Goal: Task Accomplishment & Management: Manage account settings

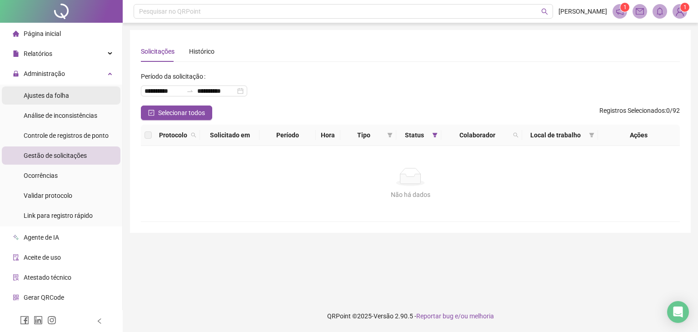
click at [70, 98] on li "Ajustes da folha" at bounding box center [61, 95] width 119 height 18
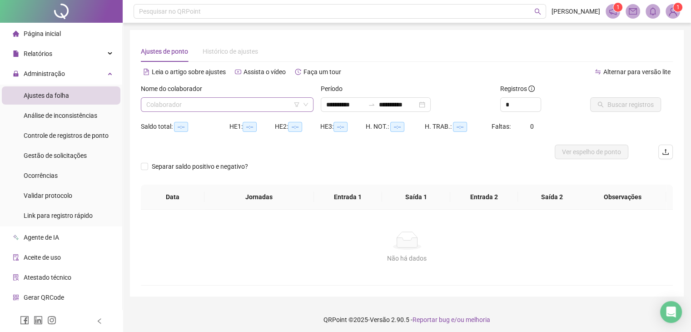
click at [209, 108] on input "search" at bounding box center [223, 105] width 154 height 14
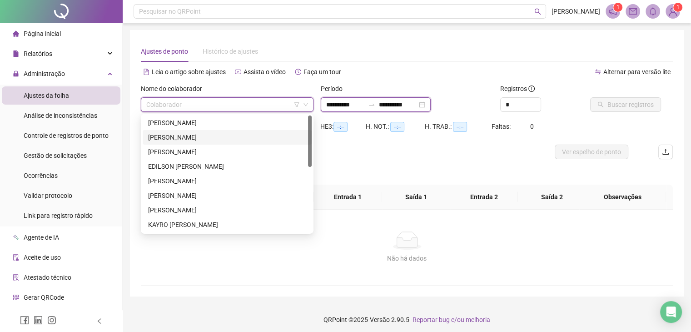
click at [334, 105] on input "**********" at bounding box center [345, 104] width 38 height 10
type input "**********"
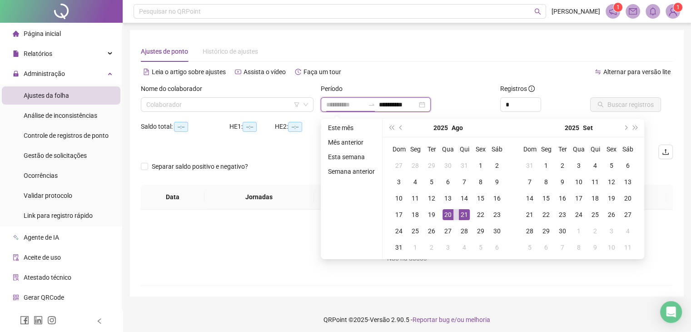
type input "**********"
click at [459, 215] on div "21" at bounding box center [464, 214] width 11 height 11
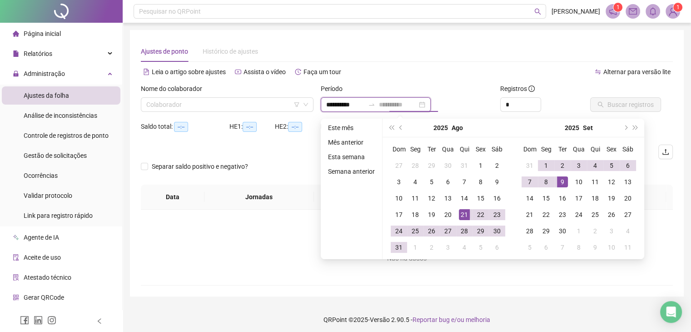
type input "**********"
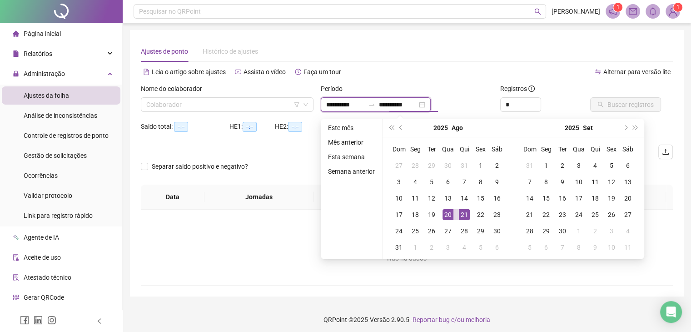
click at [336, 104] on input "**********" at bounding box center [345, 104] width 38 height 10
type input "**********"
click at [404, 129] on button "prev-year" at bounding box center [401, 128] width 10 height 18
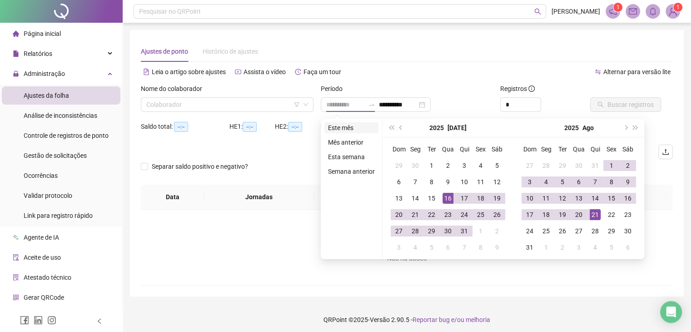
type input "**********"
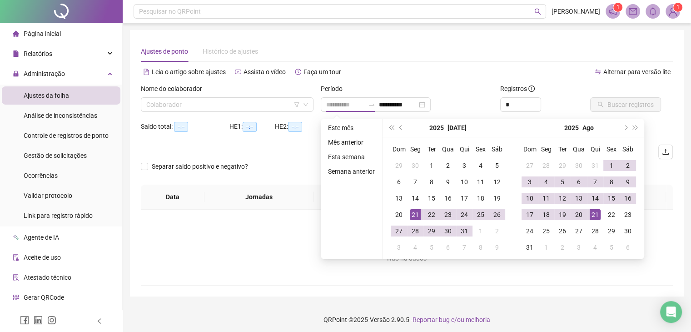
click at [410, 213] on div "21" at bounding box center [415, 214] width 11 height 11
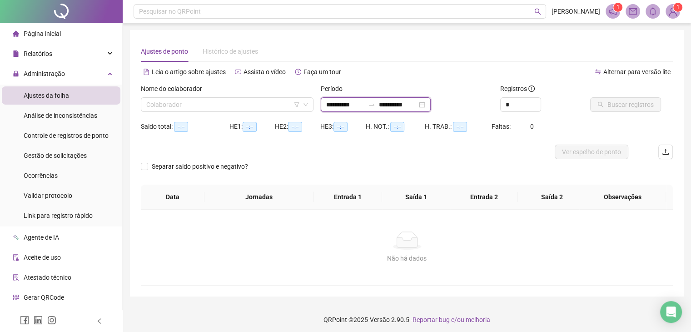
click at [403, 104] on input "**********" at bounding box center [398, 104] width 38 height 10
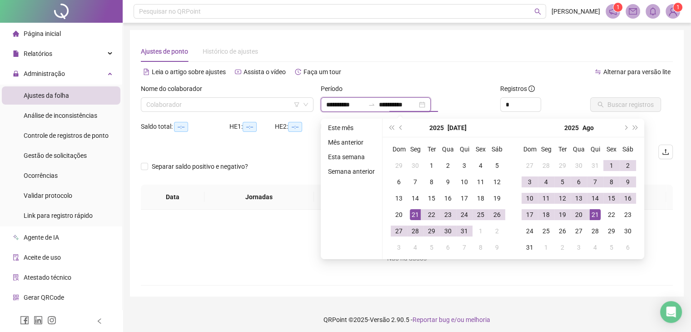
type input "**********"
click at [587, 215] on td "21" at bounding box center [595, 214] width 16 height 16
type input "**********"
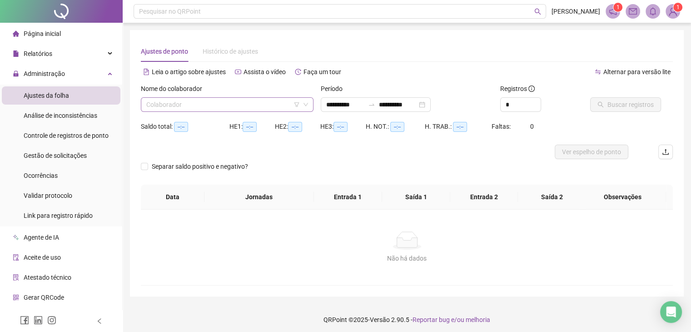
click at [178, 110] on input "search" at bounding box center [223, 105] width 154 height 14
click at [233, 106] on input "search" at bounding box center [223, 105] width 154 height 14
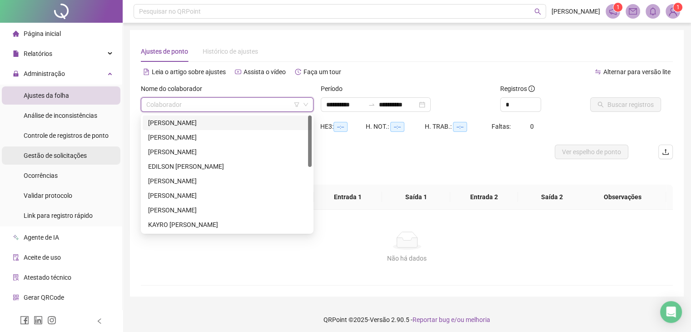
click at [71, 154] on span "Gestão de solicitações" at bounding box center [55, 155] width 63 height 7
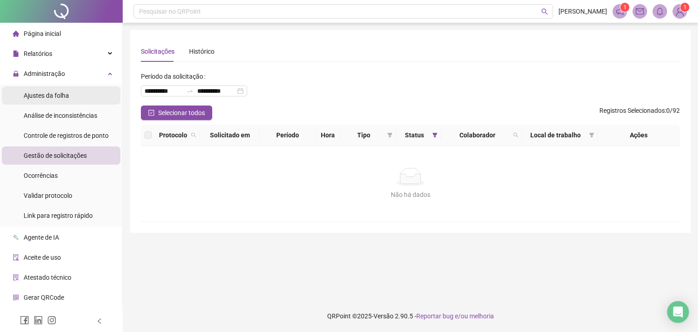
click at [64, 97] on span "Ajustes da folha" at bounding box center [46, 95] width 45 height 7
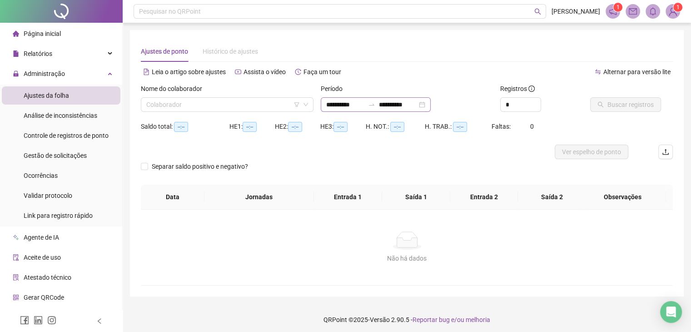
type input "**********"
click at [337, 106] on input "**********" at bounding box center [345, 104] width 38 height 10
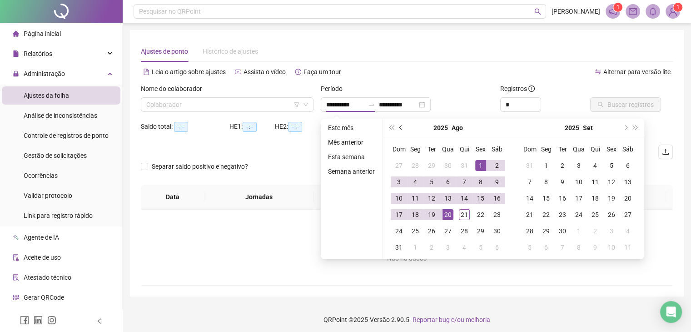
click at [399, 131] on button "prev-year" at bounding box center [401, 128] width 10 height 18
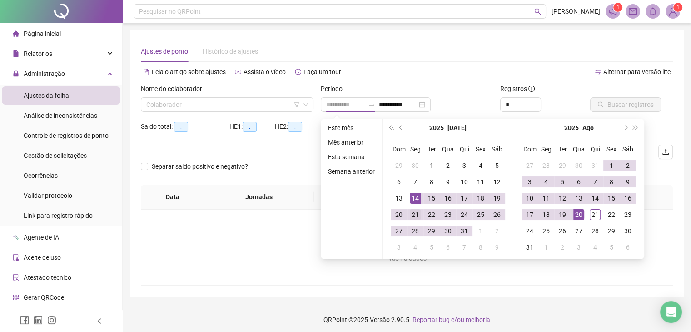
type input "**********"
click at [416, 215] on div "21" at bounding box center [415, 214] width 11 height 11
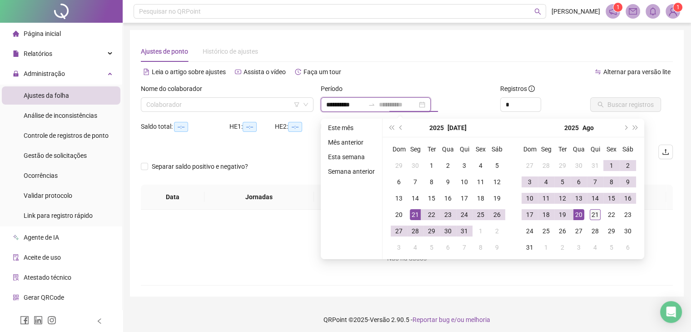
type input "**********"
drag, startPoint x: 594, startPoint y: 210, endPoint x: 543, endPoint y: 145, distance: 82.5
click at [594, 210] on div "21" at bounding box center [595, 214] width 11 height 11
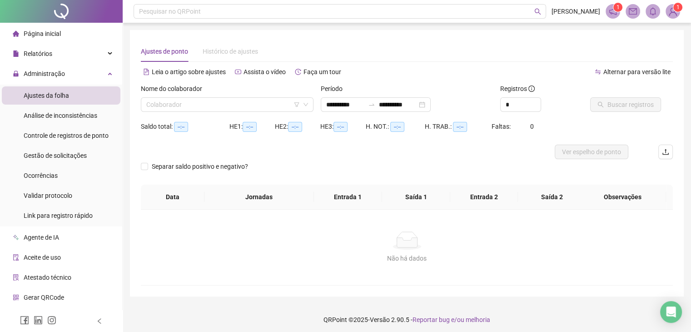
click at [221, 88] on div "Nome do colaborador" at bounding box center [227, 91] width 173 height 14
click at [222, 102] on input "search" at bounding box center [223, 105] width 154 height 14
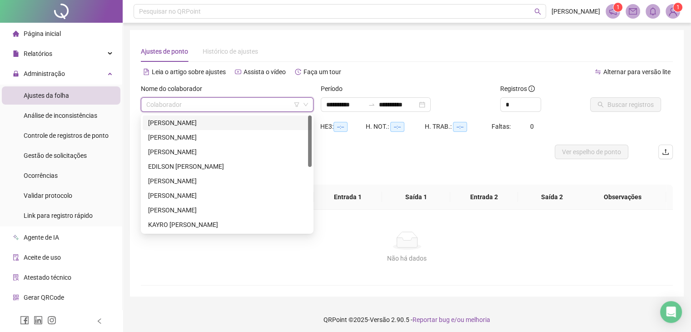
click at [244, 127] on div "[PERSON_NAME]" at bounding box center [227, 123] width 158 height 10
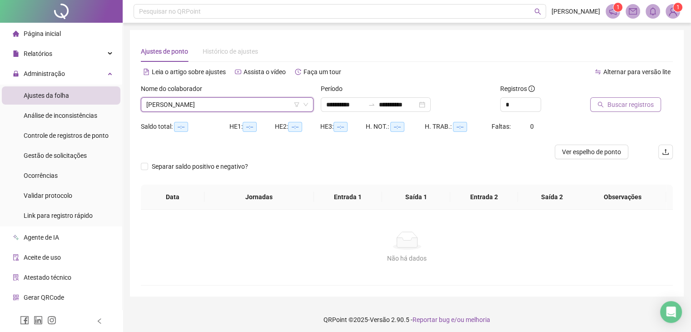
click at [616, 107] on span "Buscar registros" at bounding box center [630, 104] width 46 height 10
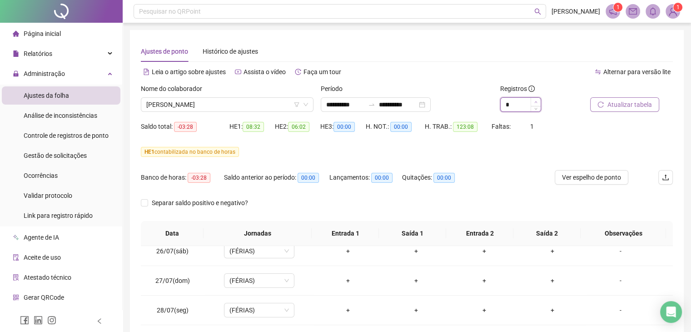
click at [536, 102] on icon "up" at bounding box center [535, 101] width 3 height 3
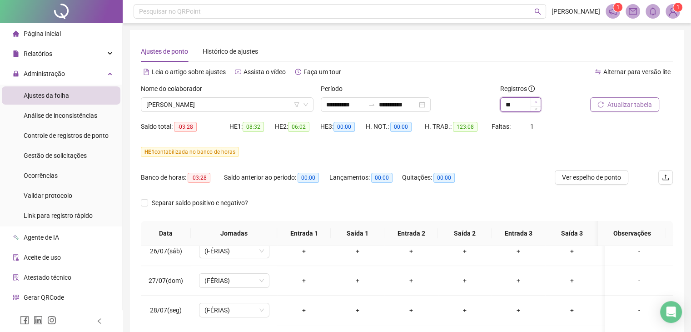
click at [536, 102] on icon "up" at bounding box center [535, 101] width 3 height 3
type input "**"
click at [536, 102] on icon "up" at bounding box center [535, 101] width 3 height 3
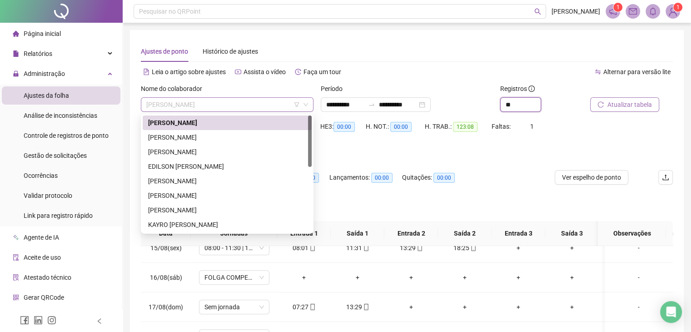
click at [216, 106] on span "[PERSON_NAME]" at bounding box center [227, 105] width 162 height 14
click at [232, 135] on div "[PERSON_NAME]" at bounding box center [227, 137] width 158 height 10
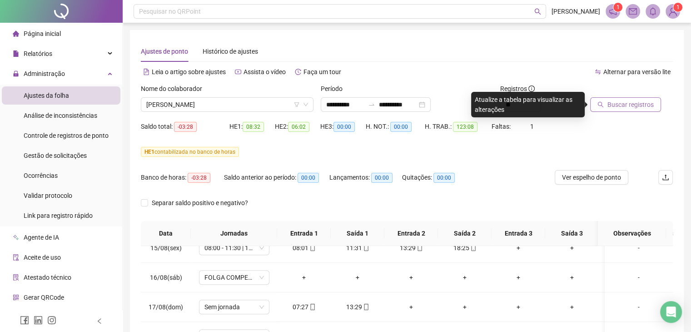
click at [614, 109] on span "Buscar registros" at bounding box center [630, 104] width 46 height 10
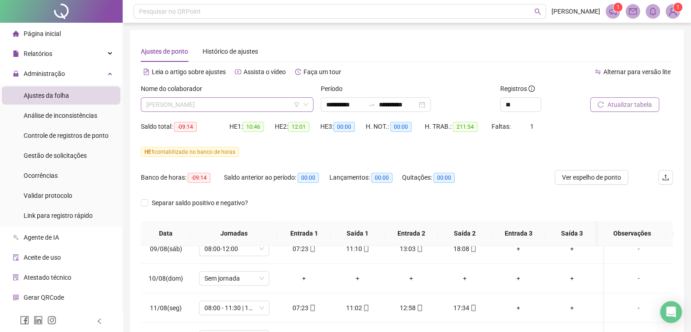
click at [244, 111] on span "[PERSON_NAME]" at bounding box center [227, 105] width 162 height 14
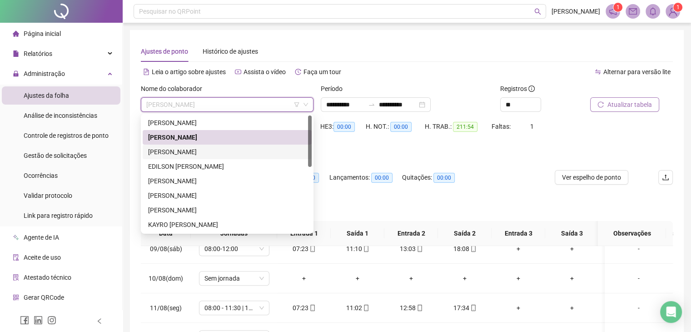
click at [227, 149] on div "[PERSON_NAME]" at bounding box center [227, 152] width 158 height 10
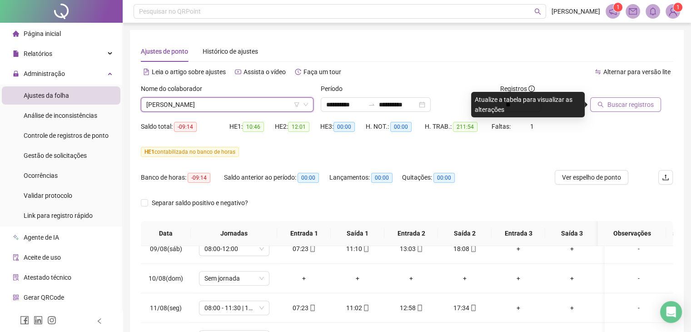
click at [640, 100] on span "Buscar registros" at bounding box center [630, 104] width 46 height 10
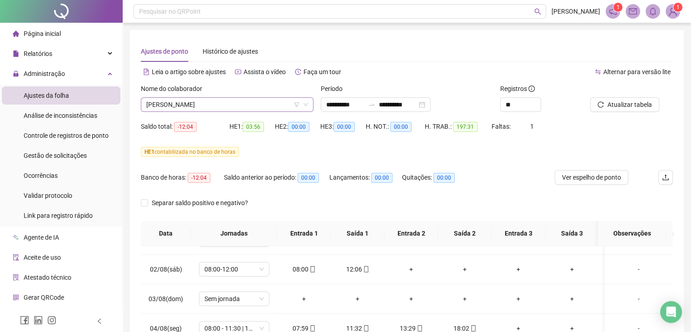
click at [218, 102] on span "[PERSON_NAME]" at bounding box center [227, 105] width 162 height 14
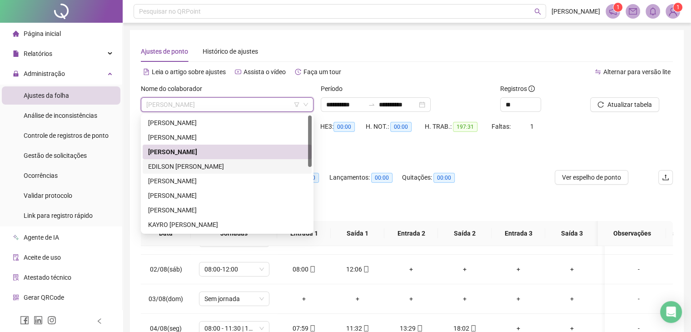
click at [214, 164] on div "EDILSON [PERSON_NAME]" at bounding box center [227, 166] width 158 height 10
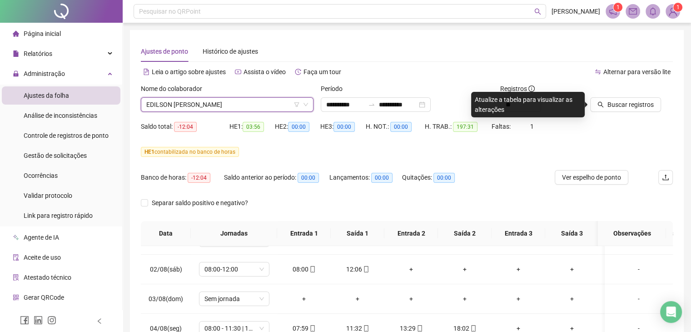
click at [603, 113] on div "Buscar registros" at bounding box center [631, 101] width 90 height 35
click at [608, 104] on span "Buscar registros" at bounding box center [630, 104] width 46 height 10
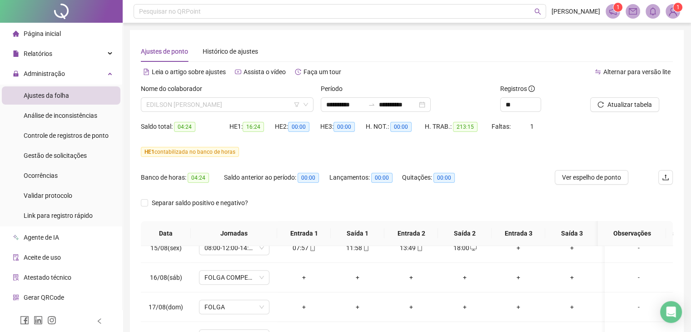
drag, startPoint x: 220, startPoint y: 98, endPoint x: 218, endPoint y: 128, distance: 30.1
click at [219, 98] on span "EDILSON [PERSON_NAME]" at bounding box center [227, 105] width 162 height 14
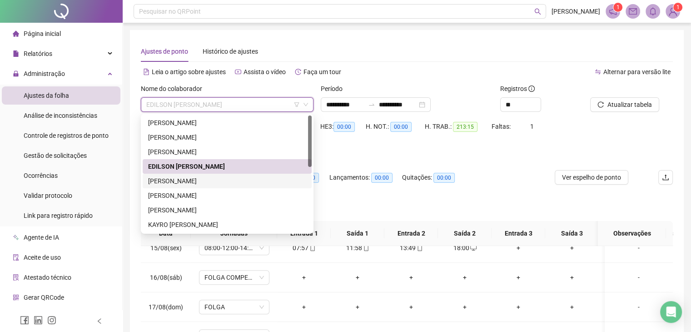
click at [213, 181] on div "[PERSON_NAME]" at bounding box center [227, 181] width 158 height 10
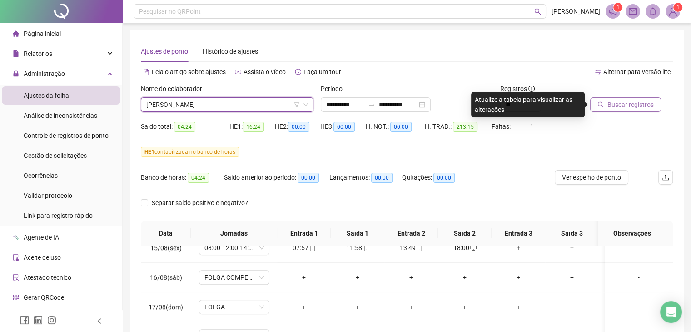
click at [601, 109] on button "Buscar registros" at bounding box center [625, 104] width 71 height 15
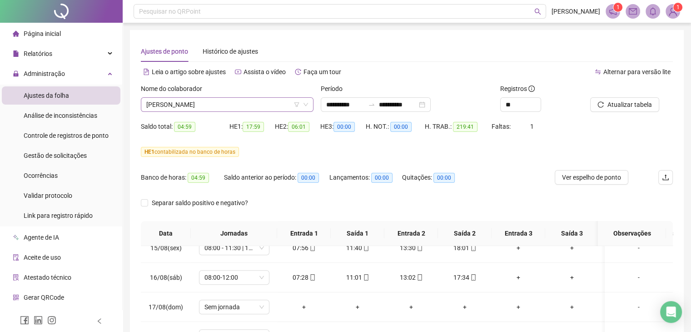
click at [210, 102] on span "[PERSON_NAME]" at bounding box center [227, 105] width 162 height 14
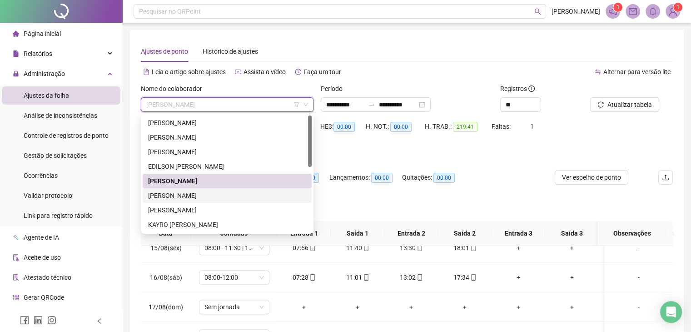
click at [216, 194] on div "[PERSON_NAME]" at bounding box center [227, 195] width 158 height 10
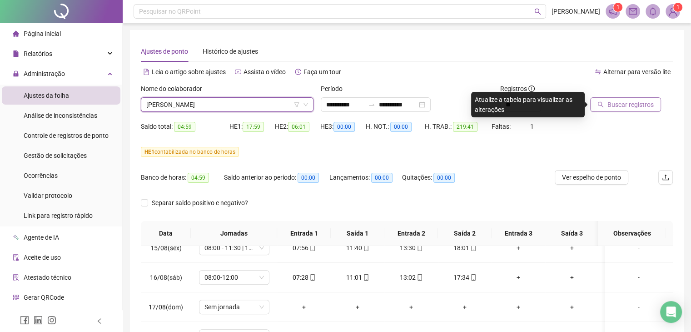
click at [619, 107] on span "Buscar registros" at bounding box center [630, 104] width 46 height 10
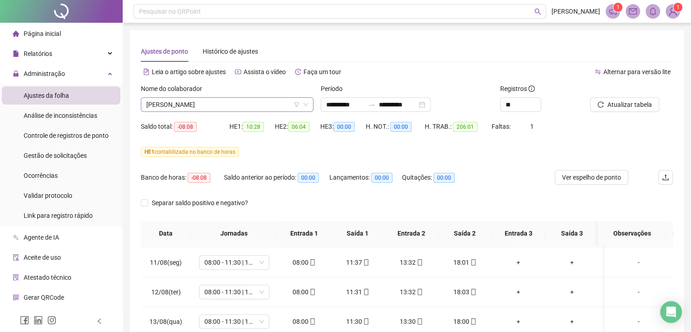
click at [251, 108] on span "[PERSON_NAME]" at bounding box center [227, 105] width 162 height 14
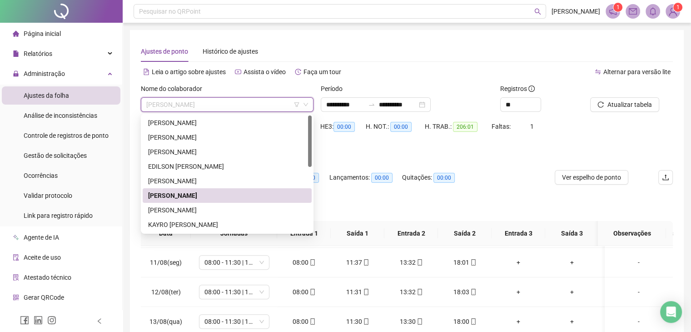
scroll to position [45, 0]
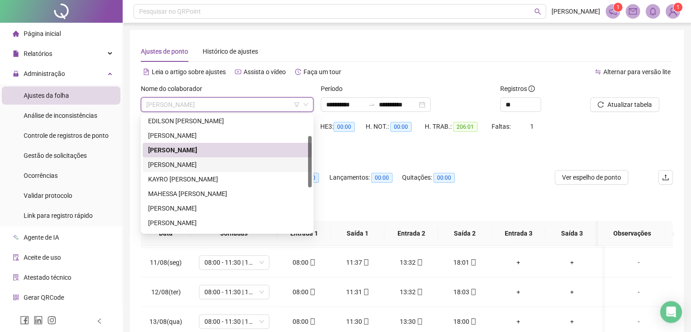
click at [224, 164] on div "[PERSON_NAME]" at bounding box center [227, 164] width 158 height 10
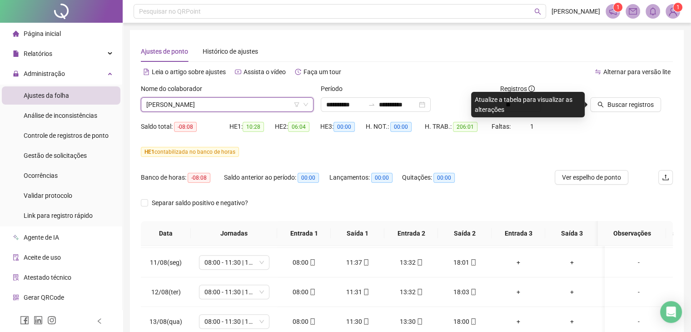
click at [637, 112] on div "Buscar registros" at bounding box center [631, 101] width 90 height 35
click at [630, 106] on span "Buscar registros" at bounding box center [630, 104] width 46 height 10
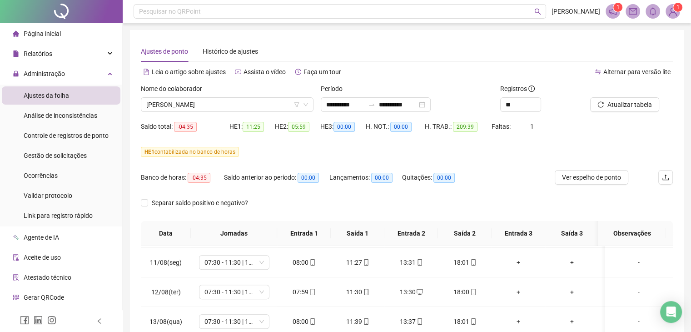
click at [471, 60] on div "Ajustes de ponto Histórico de ajustes" at bounding box center [407, 51] width 532 height 21
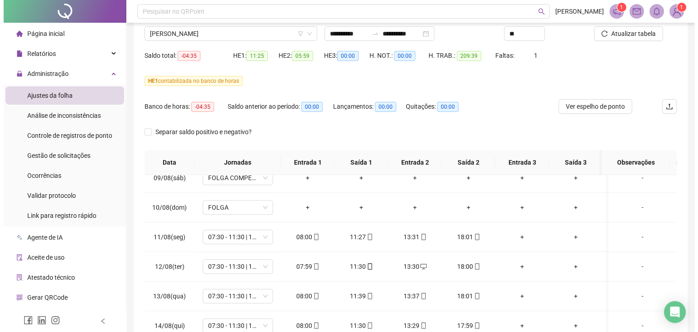
scroll to position [0, 0]
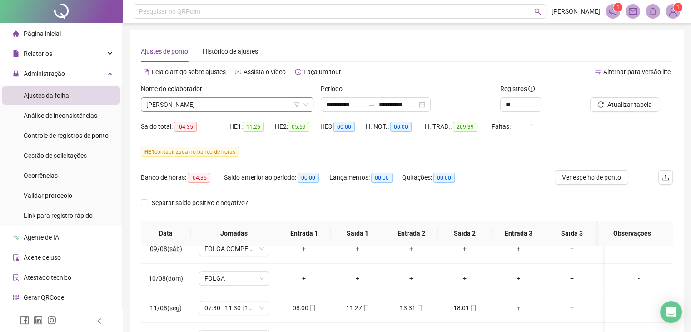
click at [244, 103] on span "[PERSON_NAME]" at bounding box center [227, 105] width 162 height 14
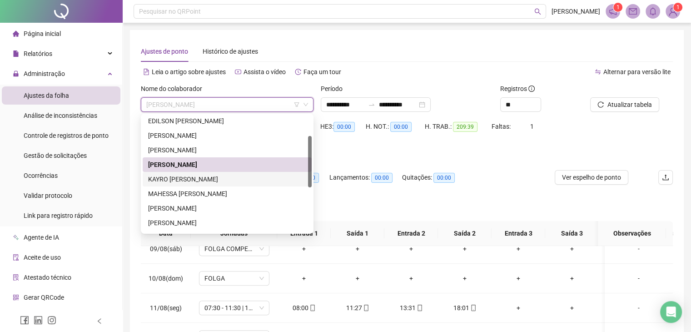
click at [236, 177] on div "KAYRO [PERSON_NAME]" at bounding box center [227, 179] width 158 height 10
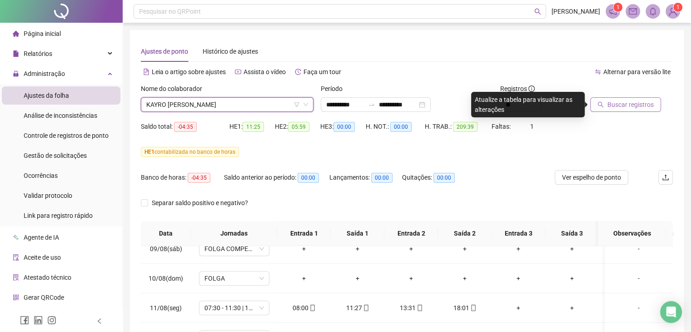
click at [627, 100] on span "Buscar registros" at bounding box center [630, 104] width 46 height 10
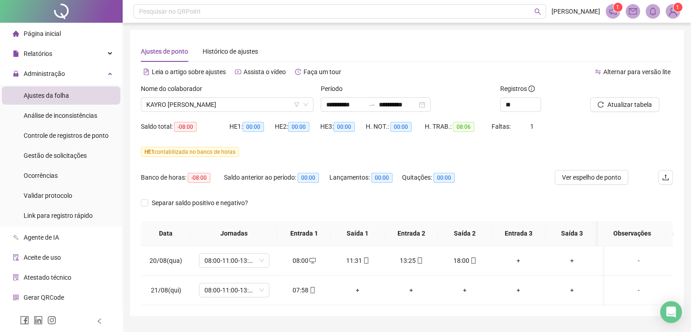
scroll to position [30, 0]
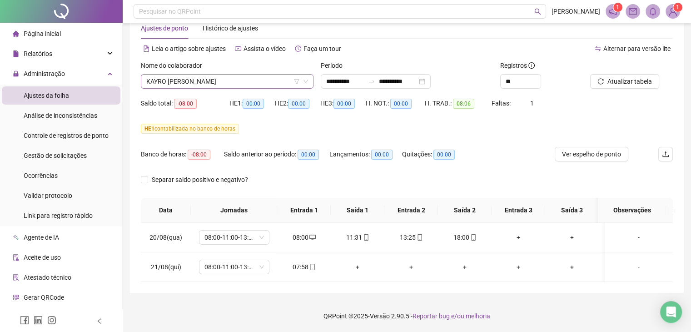
click at [213, 77] on span "KAYRO [PERSON_NAME]" at bounding box center [227, 81] width 162 height 14
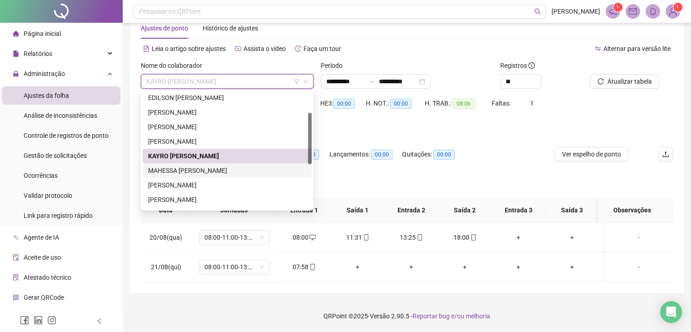
click at [213, 165] on div "MAHESSA [PERSON_NAME]" at bounding box center [227, 170] width 158 height 10
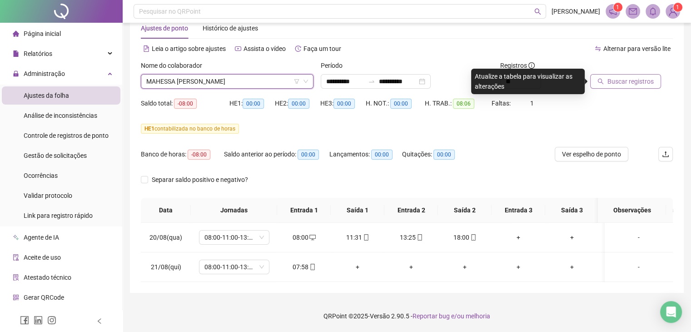
click at [644, 76] on span "Buscar registros" at bounding box center [630, 81] width 46 height 10
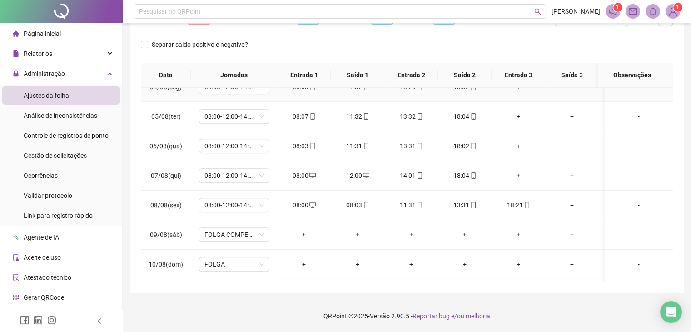
scroll to position [454, 0]
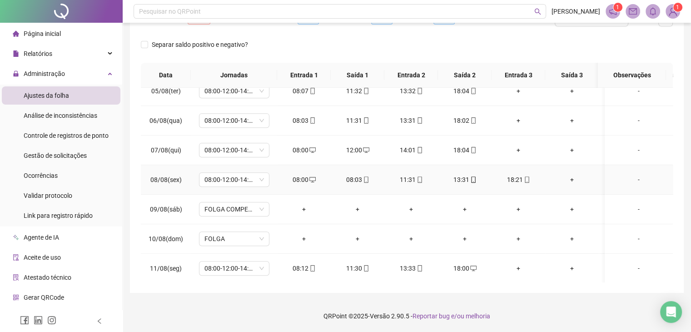
click at [363, 182] on div "08:03" at bounding box center [357, 179] width 39 height 10
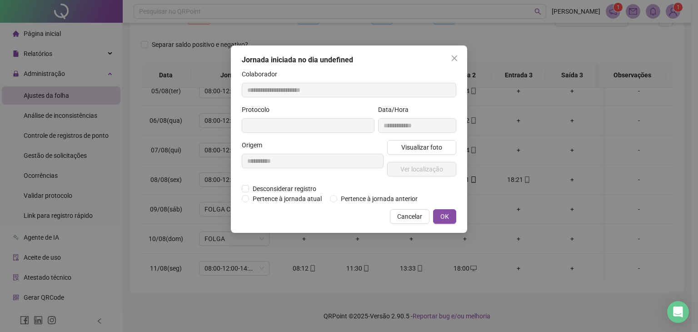
type input "**********"
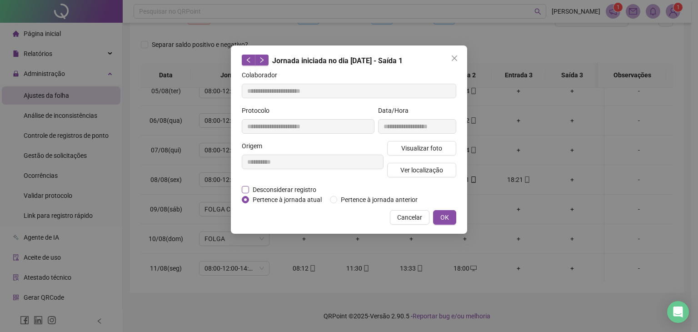
click at [305, 186] on span "Desconsiderar registro" at bounding box center [284, 189] width 71 height 10
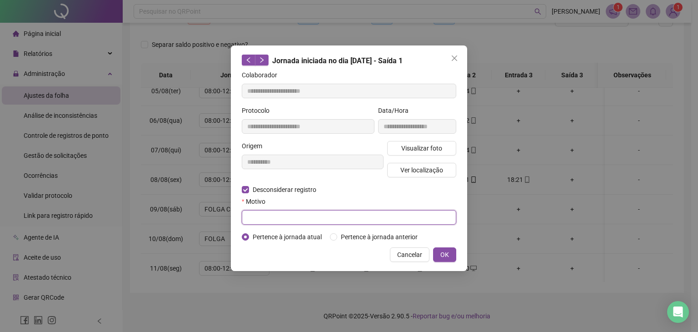
click at [383, 221] on input "text" at bounding box center [349, 217] width 214 height 15
drag, startPoint x: 342, startPoint y: 220, endPoint x: 199, endPoint y: 203, distance: 144.2
click at [199, 203] on div "**********" at bounding box center [349, 166] width 698 height 332
type input "**********"
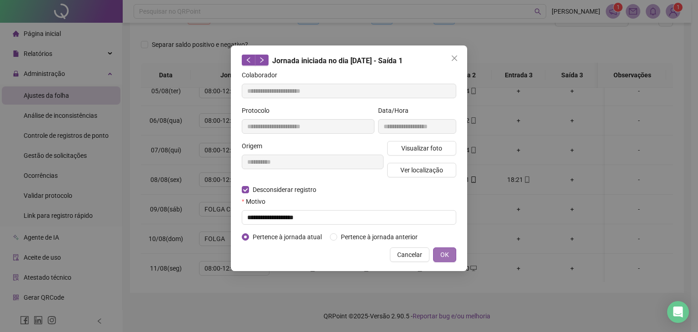
click at [448, 256] on span "OK" at bounding box center [444, 254] width 9 height 10
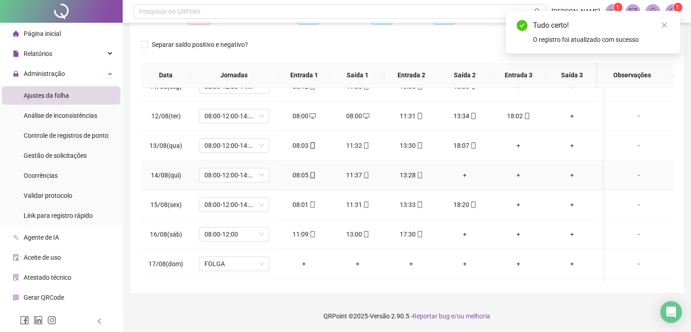
scroll to position [500, 0]
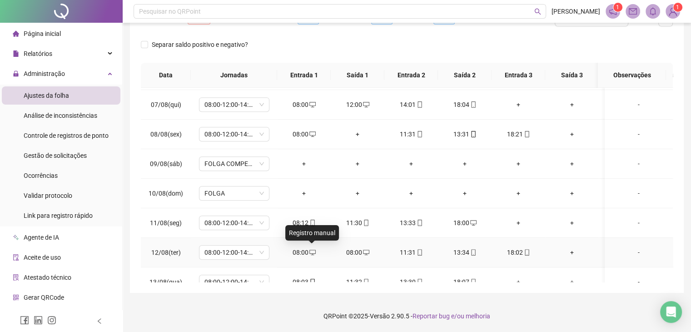
click at [313, 249] on icon "desktop" at bounding box center [312, 252] width 6 height 6
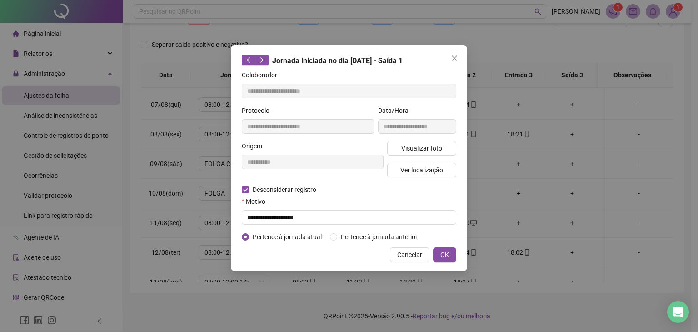
type input "**********"
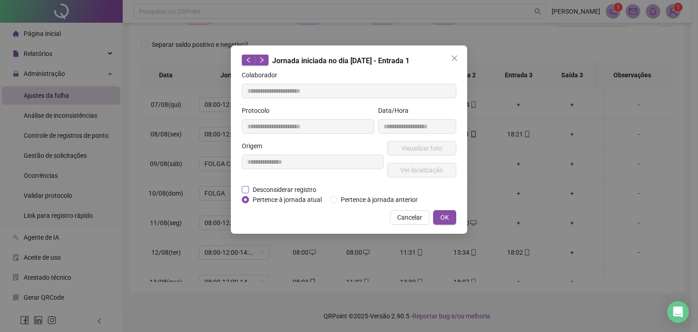
click at [308, 191] on span "Desconsiderar registro" at bounding box center [284, 189] width 71 height 10
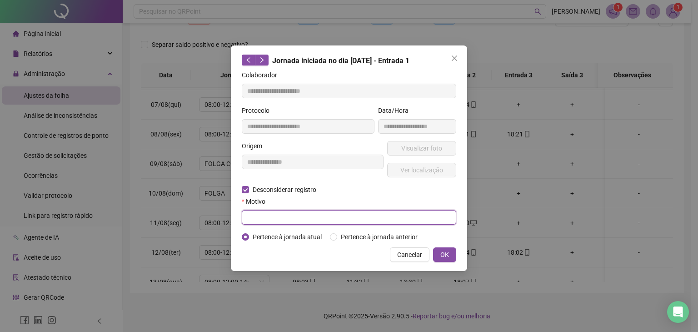
click at [308, 214] on input "text" at bounding box center [349, 217] width 214 height 15
paste input "**********"
type input "**********"
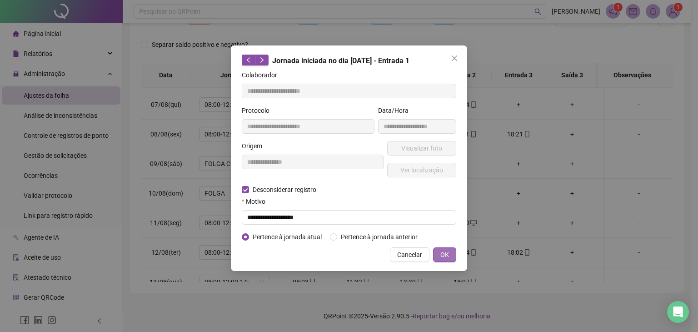
click at [447, 256] on span "OK" at bounding box center [444, 254] width 9 height 10
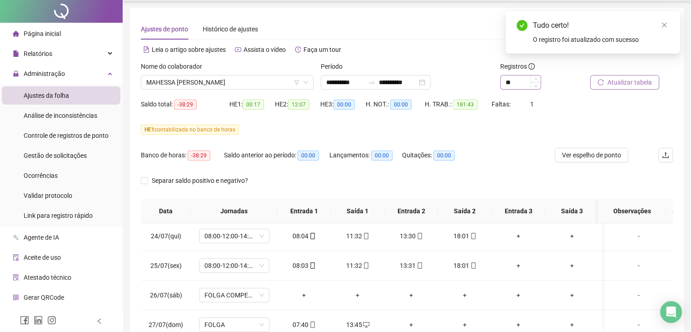
scroll to position [0, 0]
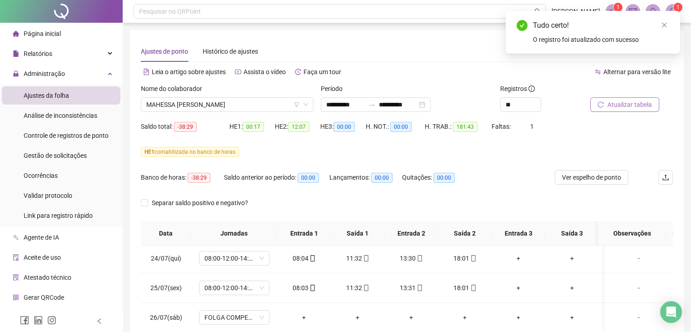
click at [609, 105] on span "Atualizar tabela" at bounding box center [629, 104] width 45 height 10
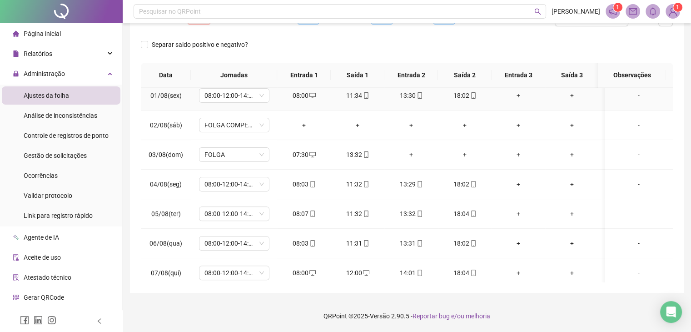
scroll to position [391, 0]
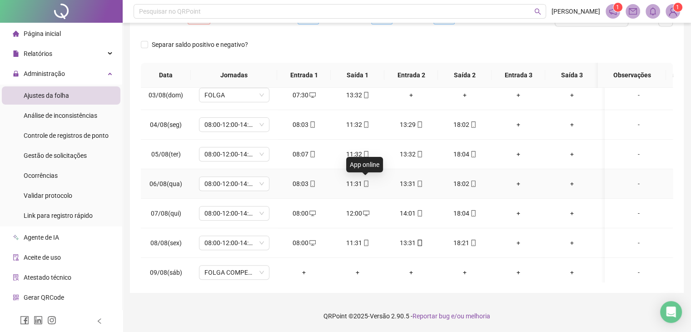
click at [363, 182] on icon "mobile" at bounding box center [366, 183] width 6 height 6
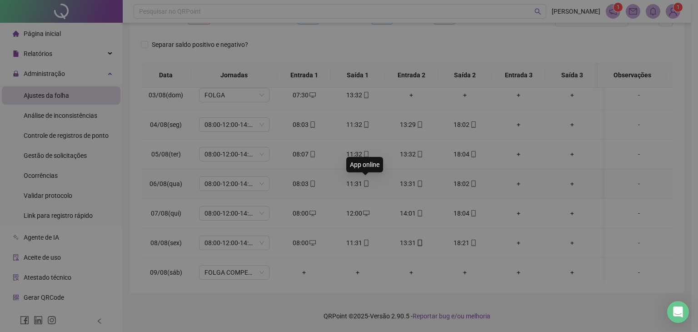
type input "**********"
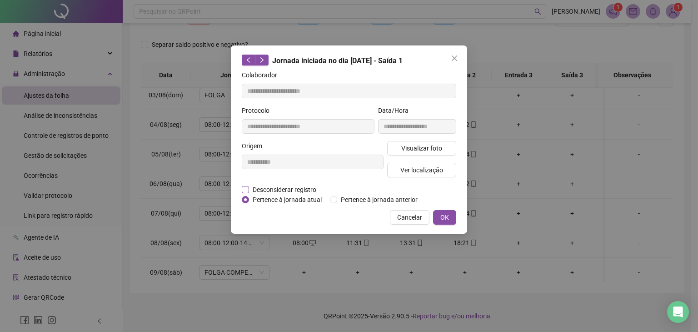
click at [309, 189] on span "Desconsiderar registro" at bounding box center [284, 189] width 71 height 10
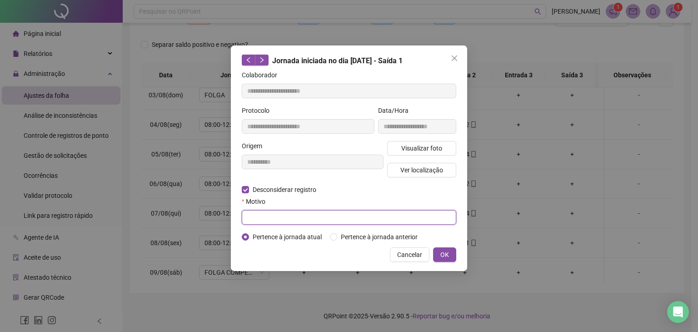
click at [304, 216] on input "text" at bounding box center [349, 217] width 214 height 15
paste input "**********"
type input "**********"
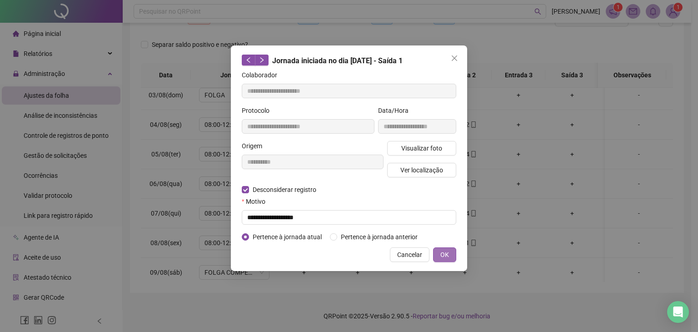
click at [451, 258] on button "OK" at bounding box center [444, 254] width 23 height 15
click at [438, 257] on button "OK" at bounding box center [444, 254] width 23 height 15
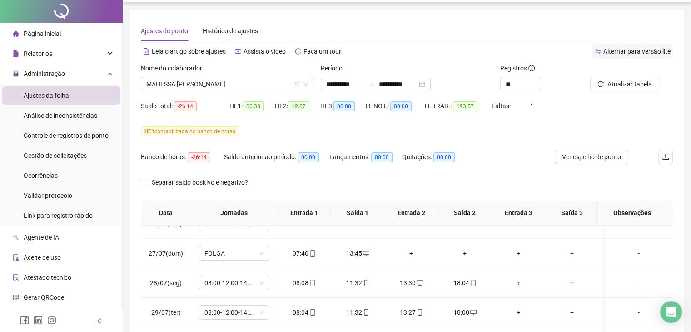
scroll to position [0, 0]
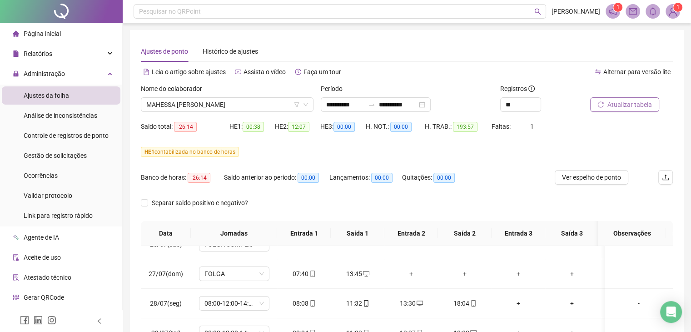
click at [625, 106] on span "Atualizar tabela" at bounding box center [629, 104] width 45 height 10
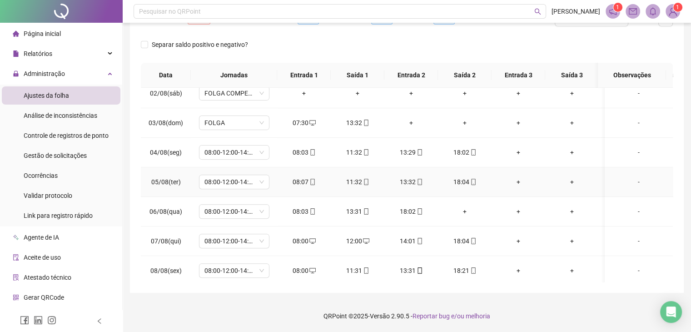
scroll to position [409, 0]
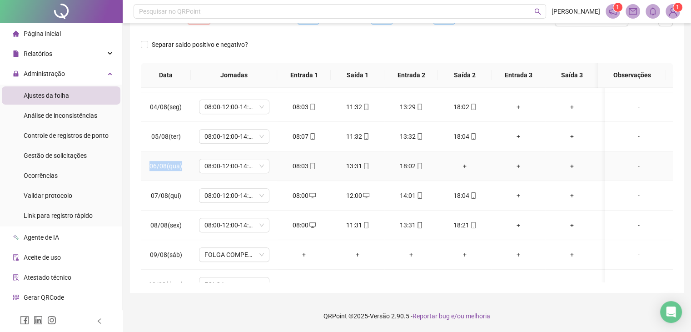
drag, startPoint x: 187, startPoint y: 164, endPoint x: 149, endPoint y: 164, distance: 38.2
click at [149, 164] on td "06/08(qua)" at bounding box center [166, 166] width 50 height 30
copy span "06/08(qua)"
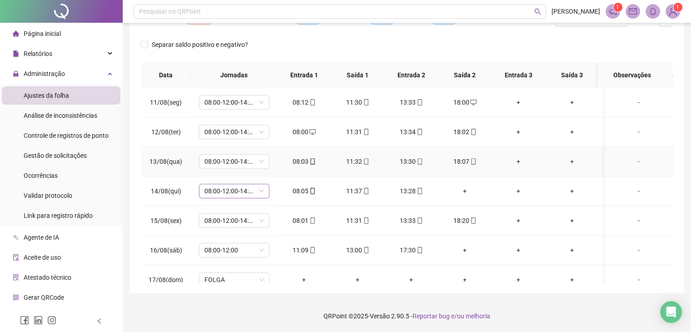
scroll to position [636, 0]
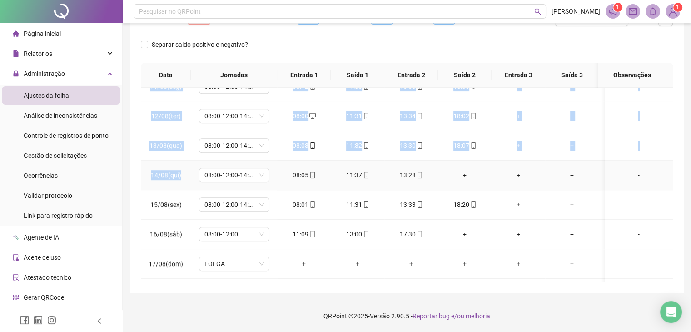
drag, startPoint x: 184, startPoint y: 175, endPoint x: 136, endPoint y: 175, distance: 48.2
click at [136, 175] on div "**********" at bounding box center [407, 82] width 554 height 421
click at [162, 179] on td "14/08(qui)" at bounding box center [166, 175] width 50 height 30
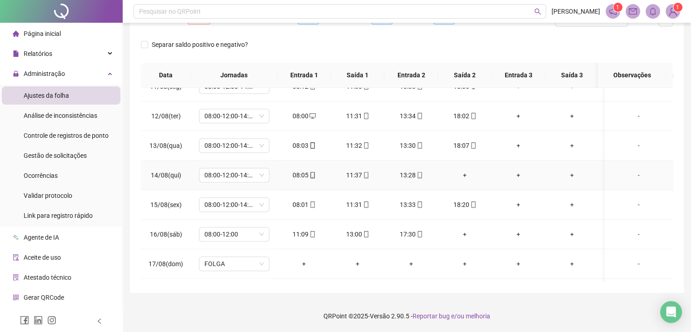
click at [161, 209] on td "15/08(sex)" at bounding box center [166, 205] width 50 height 30
drag, startPoint x: 185, startPoint y: 175, endPoint x: 151, endPoint y: 175, distance: 34.1
click at [151, 175] on td "14/08(qui)" at bounding box center [166, 175] width 50 height 30
copy span "14/08(qui)"
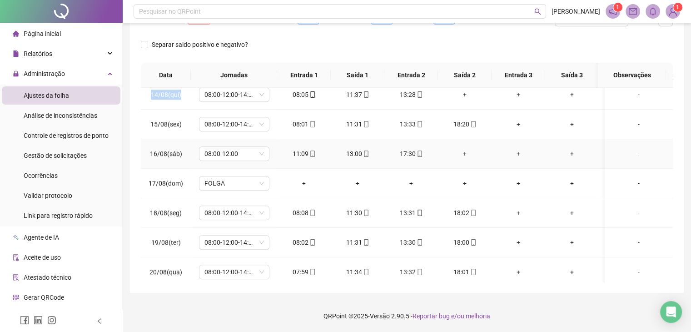
scroll to position [727, 0]
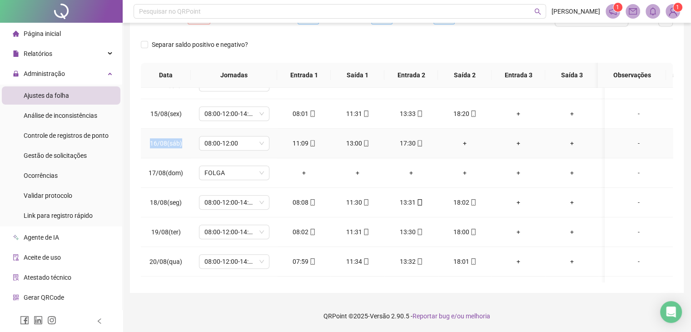
drag, startPoint x: 189, startPoint y: 142, endPoint x: 150, endPoint y: 144, distance: 39.1
click at [150, 144] on td "16/08(sáb)" at bounding box center [166, 144] width 50 height 30
copy span "16/08(sáb)"
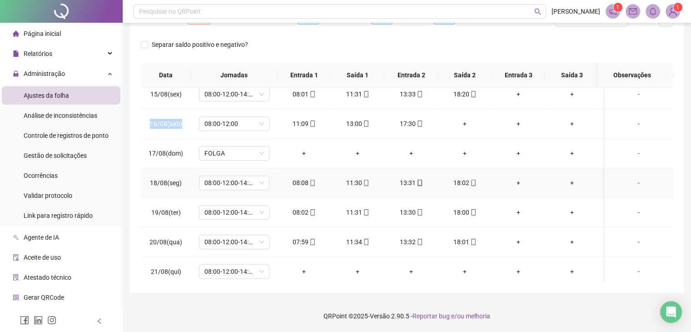
scroll to position [755, 0]
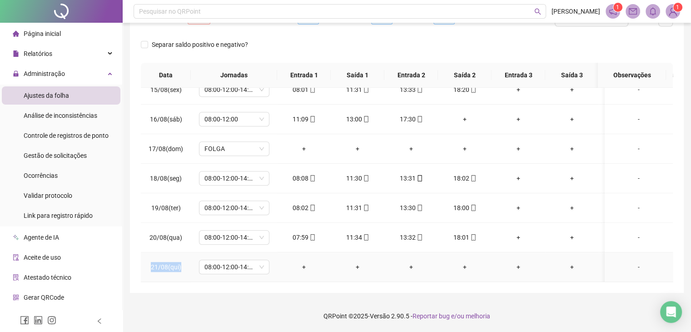
drag, startPoint x: 188, startPoint y: 257, endPoint x: 145, endPoint y: 258, distance: 42.3
click at [145, 258] on td "21/08(qui)" at bounding box center [166, 267] width 50 height 30
copy span "21/08(qui)"
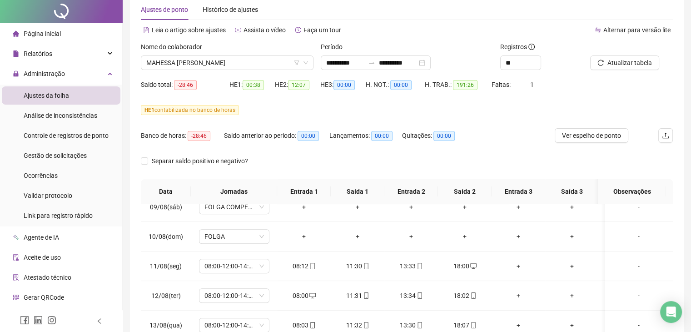
scroll to position [0, 0]
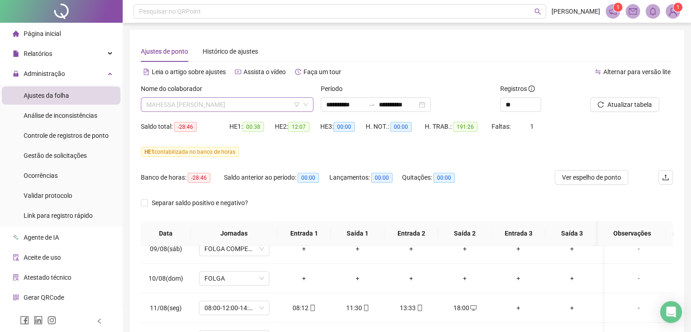
click at [258, 108] on span "MAHESSA [PERSON_NAME]" at bounding box center [227, 105] width 162 height 14
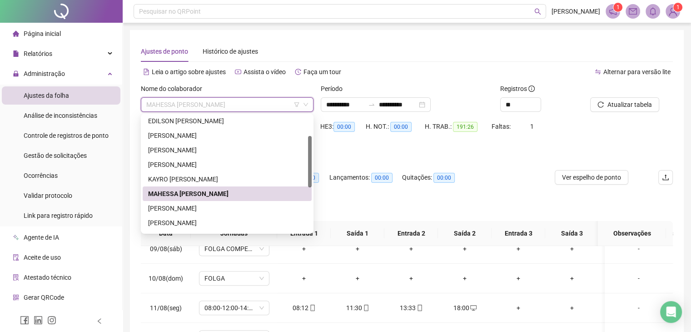
scroll to position [91, 0]
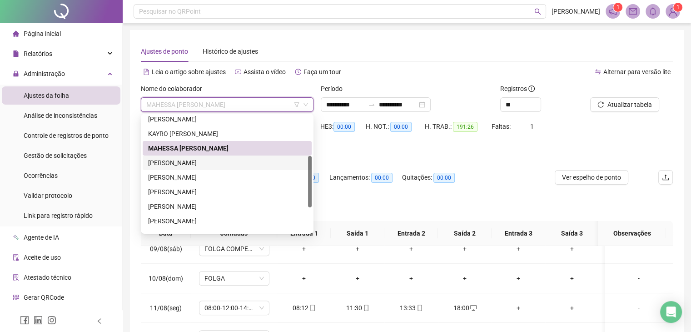
drag, startPoint x: 222, startPoint y: 165, endPoint x: 521, endPoint y: 144, distance: 300.5
click at [222, 165] on div "[PERSON_NAME]" at bounding box center [227, 163] width 158 height 10
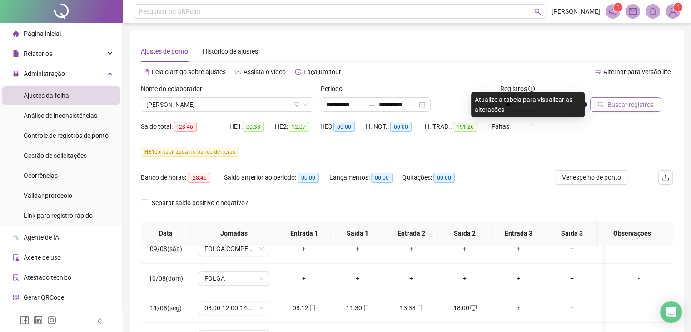
click at [616, 107] on span "Buscar registros" at bounding box center [630, 104] width 46 height 10
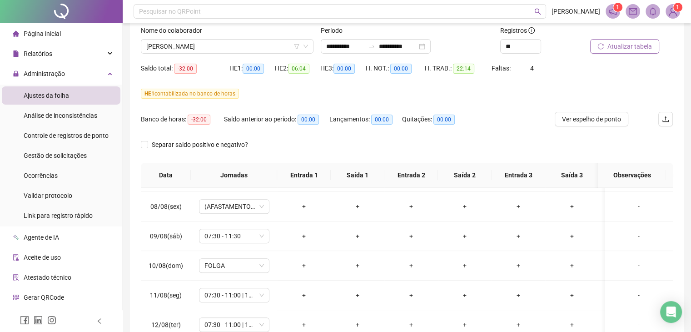
scroll to position [0, 0]
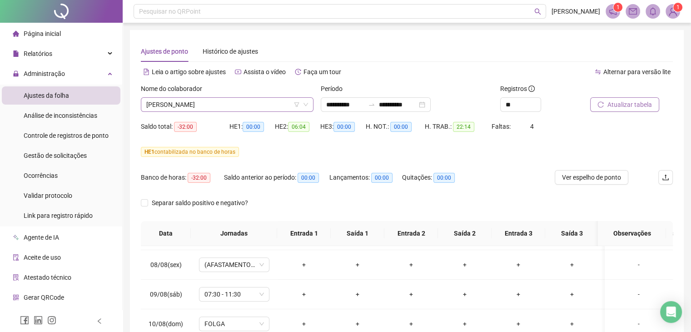
click at [236, 104] on span "[PERSON_NAME]" at bounding box center [227, 105] width 162 height 14
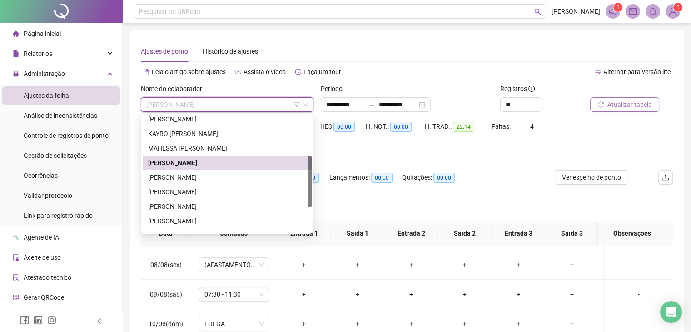
scroll to position [136, 0]
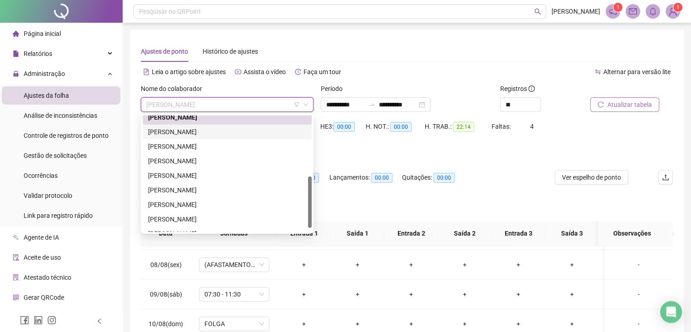
click at [213, 136] on div "[PERSON_NAME]" at bounding box center [227, 132] width 158 height 10
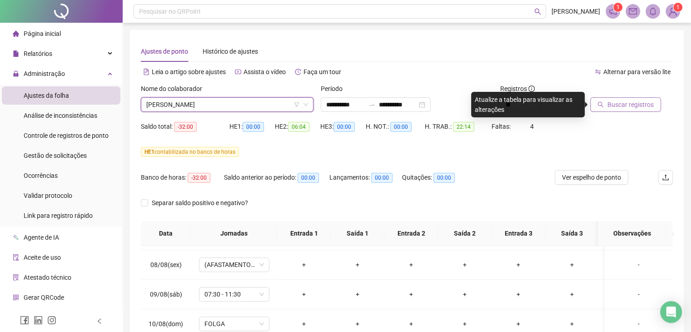
click at [614, 106] on span "Buscar registros" at bounding box center [630, 104] width 46 height 10
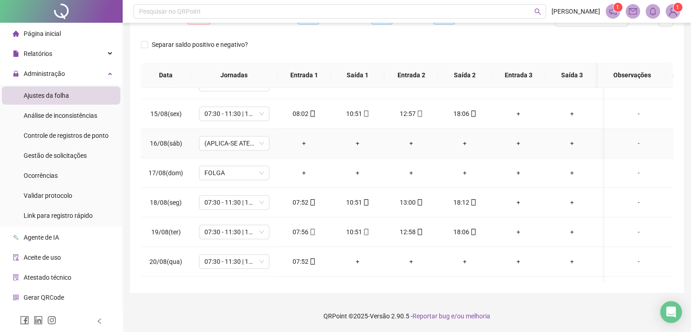
scroll to position [755, 0]
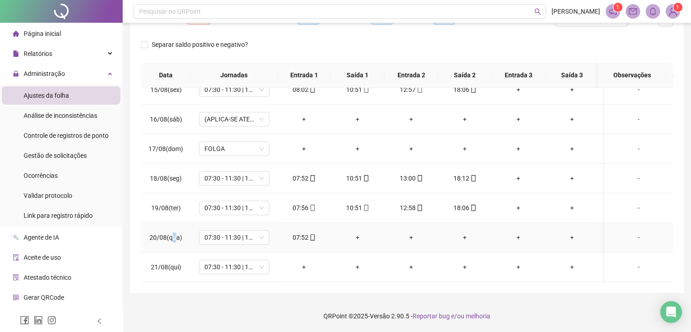
click at [173, 233] on span "20/08(qua)" at bounding box center [165, 236] width 33 height 7
drag, startPoint x: 186, startPoint y: 228, endPoint x: 145, endPoint y: 229, distance: 40.5
click at [145, 229] on td "20/08(qua)" at bounding box center [166, 238] width 50 height 30
copy span "20/08(qua)"
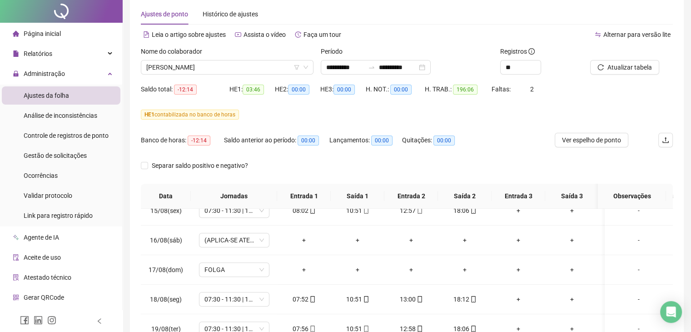
scroll to position [0, 0]
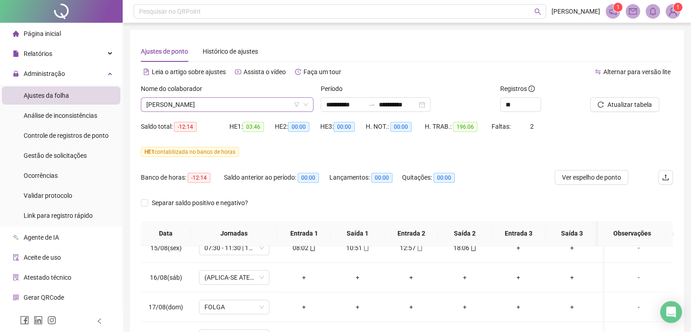
click at [209, 104] on span "[PERSON_NAME]" at bounding box center [227, 105] width 162 height 14
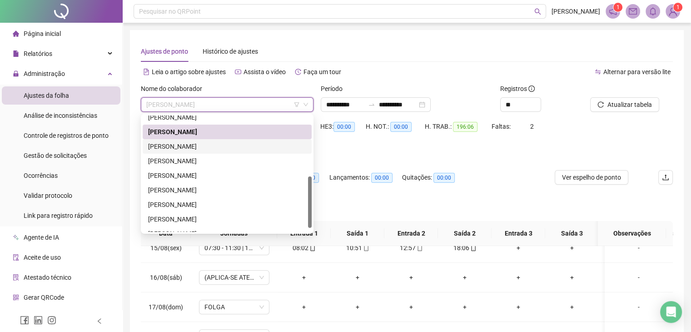
click at [212, 144] on div "[PERSON_NAME]" at bounding box center [227, 146] width 158 height 10
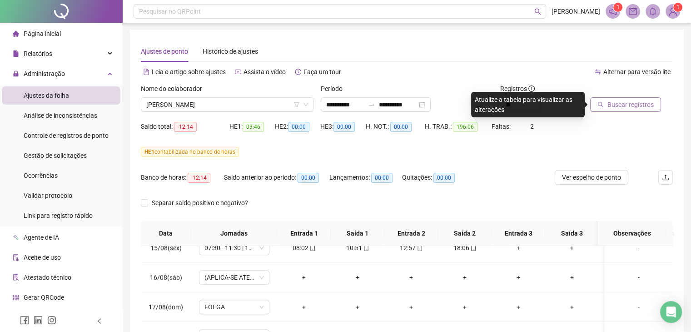
click at [614, 109] on button "Buscar registros" at bounding box center [625, 104] width 71 height 15
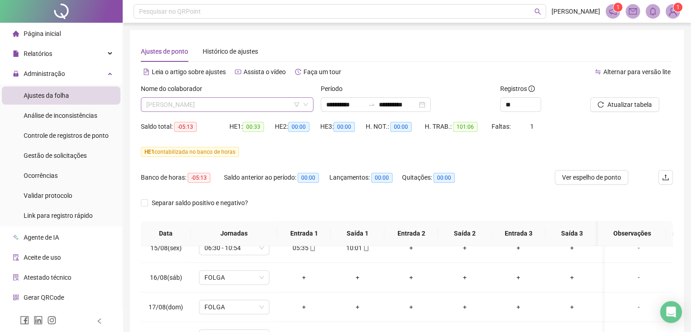
click at [206, 102] on span "[PERSON_NAME]" at bounding box center [227, 105] width 162 height 14
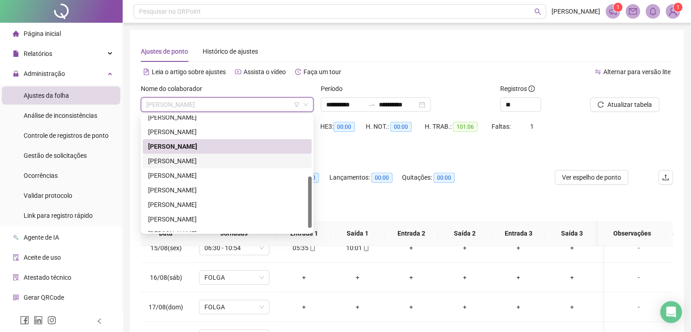
click at [214, 156] on div "[PERSON_NAME]" at bounding box center [227, 161] width 158 height 10
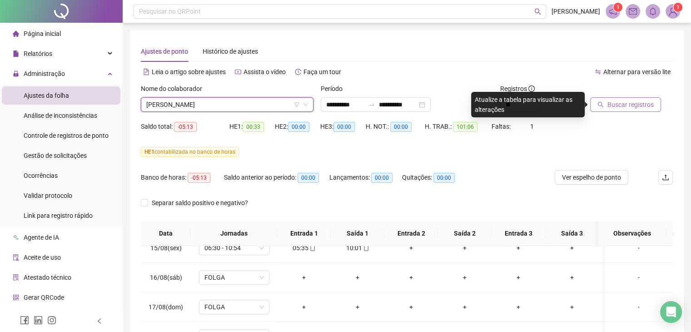
click at [648, 99] on span "Buscar registros" at bounding box center [630, 104] width 46 height 10
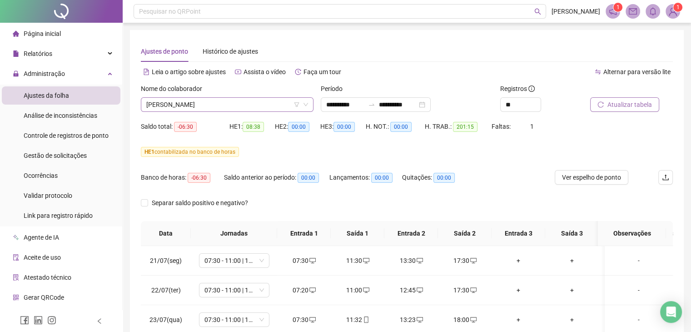
drag, startPoint x: 254, startPoint y: 104, endPoint x: 247, endPoint y: 120, distance: 18.1
click at [253, 103] on span "[PERSON_NAME]" at bounding box center [227, 105] width 162 height 14
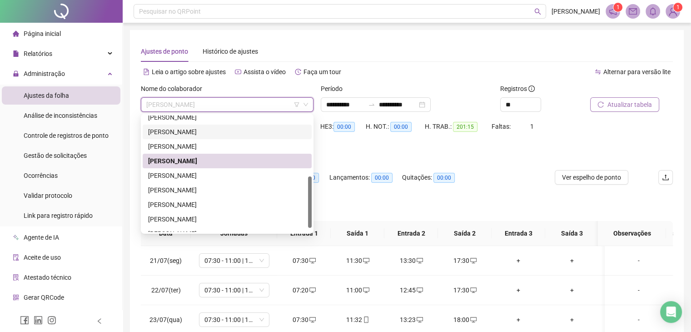
click at [218, 134] on div "[PERSON_NAME]" at bounding box center [227, 132] width 158 height 10
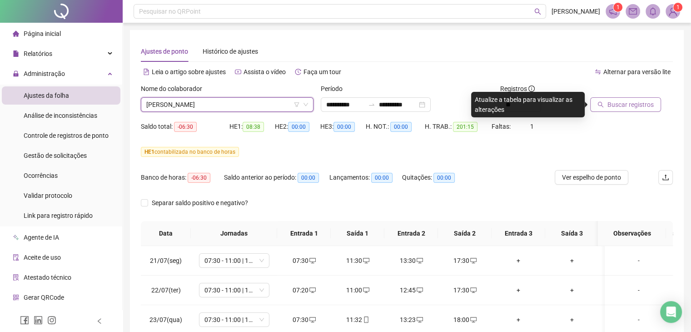
click at [614, 112] on div "Buscar registros" at bounding box center [631, 101] width 90 height 35
click at [619, 106] on span "Buscar registros" at bounding box center [630, 104] width 46 height 10
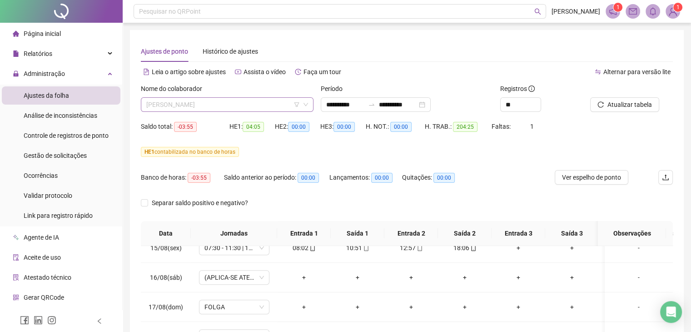
click at [216, 108] on span "[PERSON_NAME]" at bounding box center [227, 105] width 162 height 14
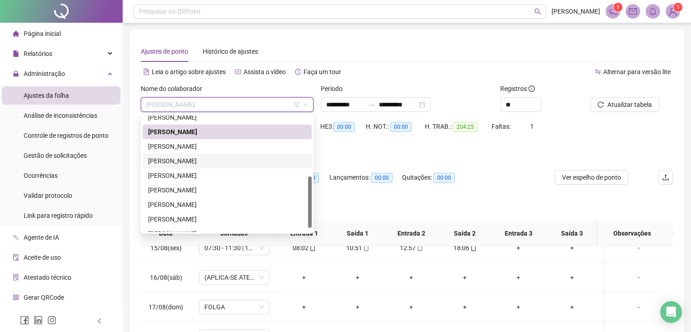
drag, startPoint x: 208, startPoint y: 159, endPoint x: 385, endPoint y: 154, distance: 177.2
click at [208, 159] on div "[PERSON_NAME]" at bounding box center [227, 161] width 158 height 10
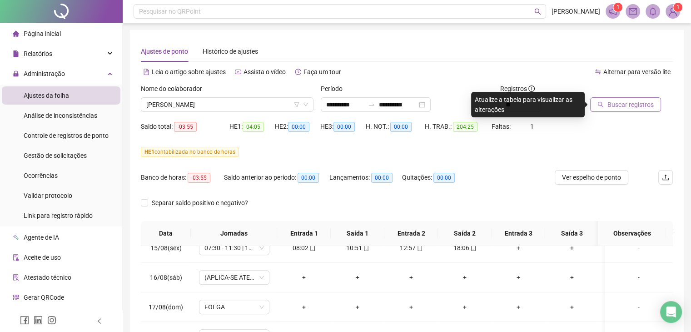
click at [597, 108] on button "Buscar registros" at bounding box center [625, 104] width 71 height 15
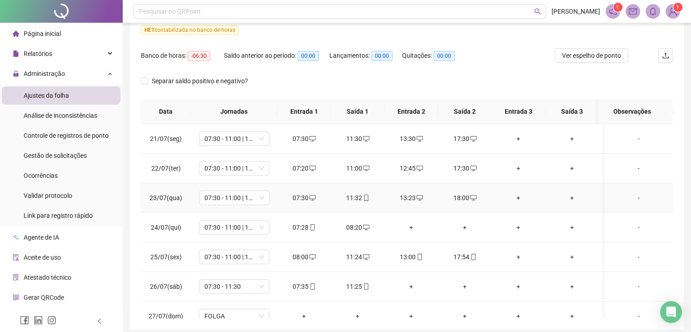
scroll to position [67, 0]
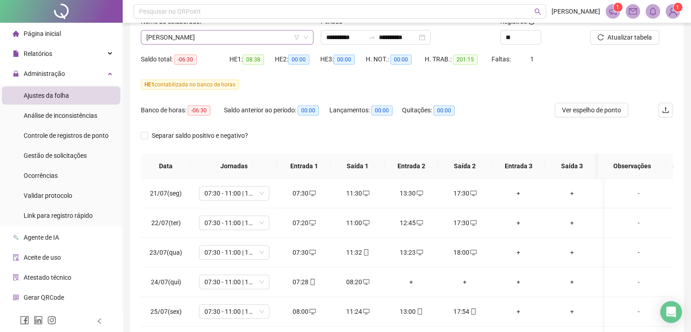
click at [239, 40] on span "[PERSON_NAME]" at bounding box center [227, 37] width 162 height 14
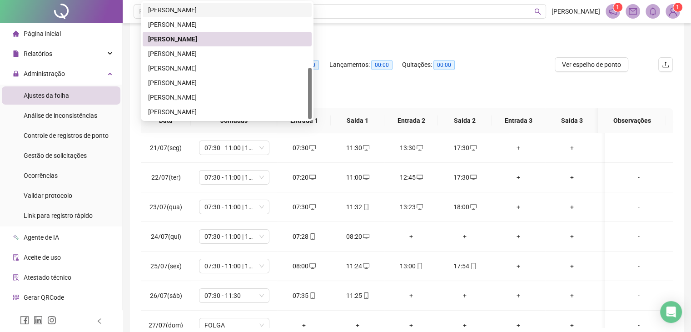
scroll to position [100, 0]
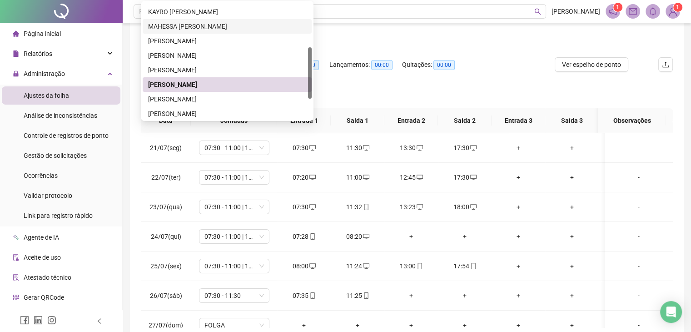
click at [200, 22] on div "MAHESSA [PERSON_NAME]" at bounding box center [227, 26] width 158 height 10
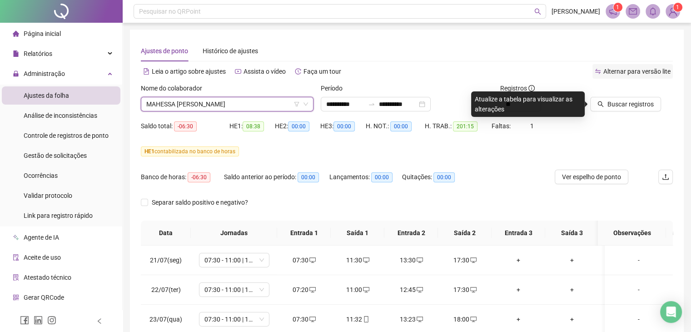
scroll to position [0, 0]
click at [617, 100] on span "Buscar registros" at bounding box center [630, 104] width 46 height 10
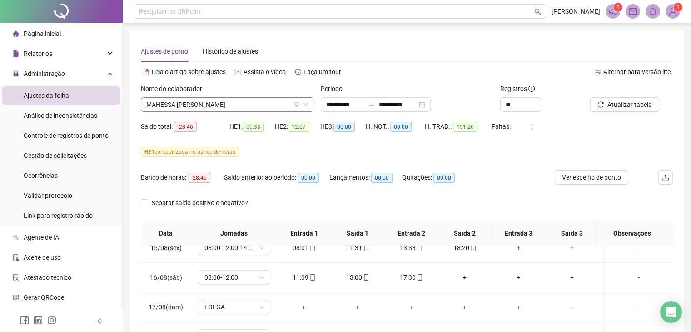
click at [217, 104] on span "MAHESSA [PERSON_NAME]" at bounding box center [227, 105] width 162 height 14
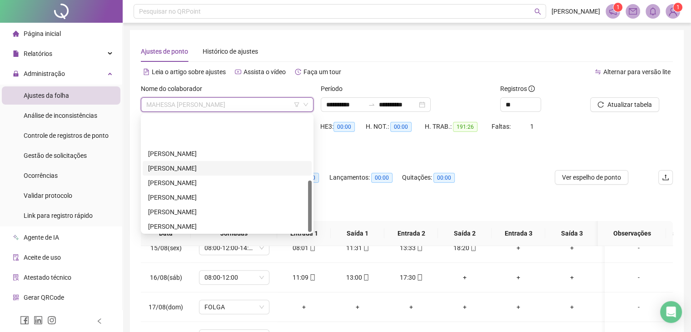
scroll to position [145, 0]
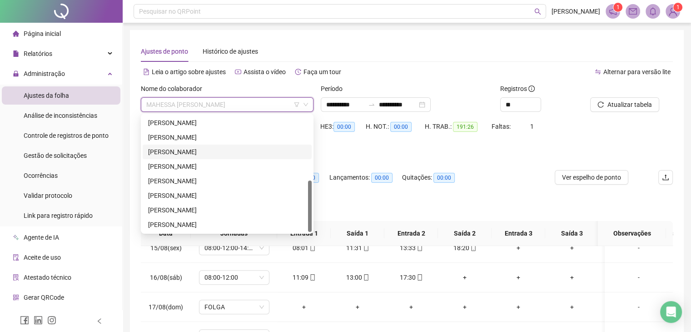
click at [195, 154] on div "[PERSON_NAME]" at bounding box center [227, 152] width 158 height 10
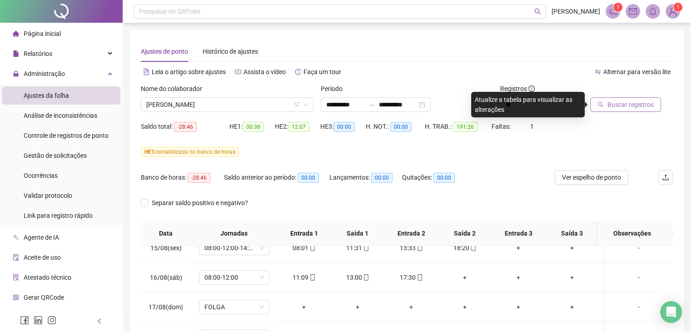
click at [603, 102] on icon "search" at bounding box center [600, 104] width 6 height 6
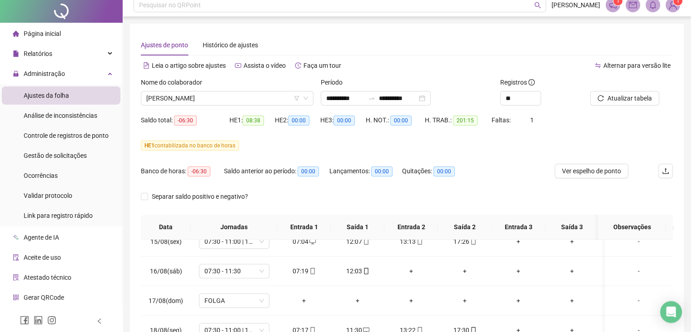
scroll to position [0, 0]
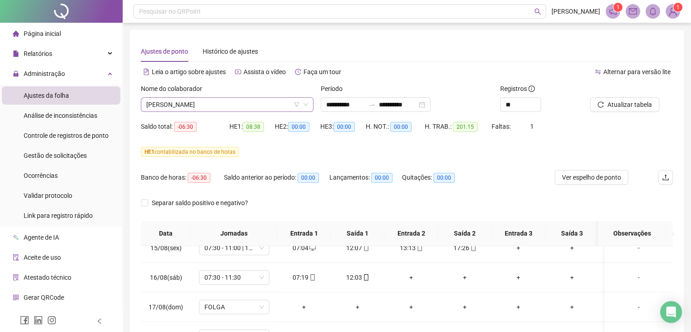
click at [251, 106] on span "[PERSON_NAME]" at bounding box center [227, 105] width 162 height 14
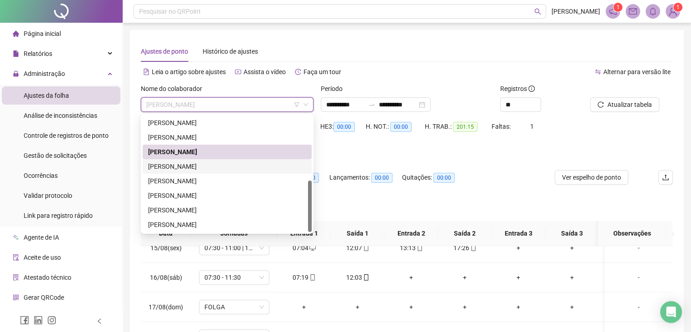
click at [223, 169] on div "[PERSON_NAME]" at bounding box center [227, 166] width 158 height 10
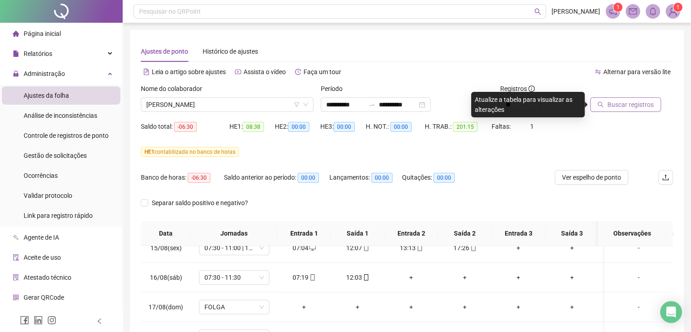
click at [622, 108] on span "Buscar registros" at bounding box center [630, 104] width 46 height 10
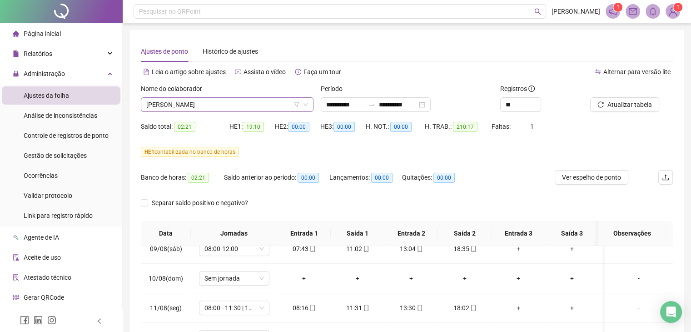
click at [228, 106] on span "[PERSON_NAME]" at bounding box center [227, 105] width 162 height 14
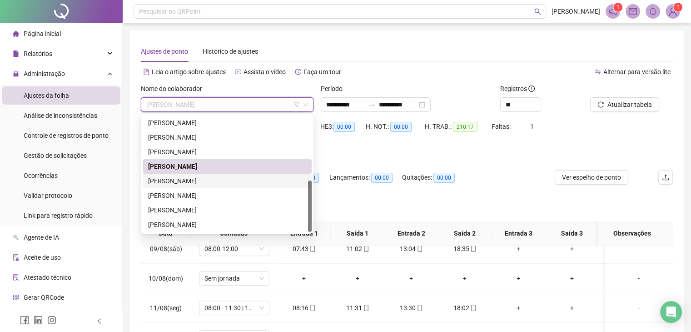
click at [223, 179] on div "[PERSON_NAME]" at bounding box center [227, 181] width 158 height 10
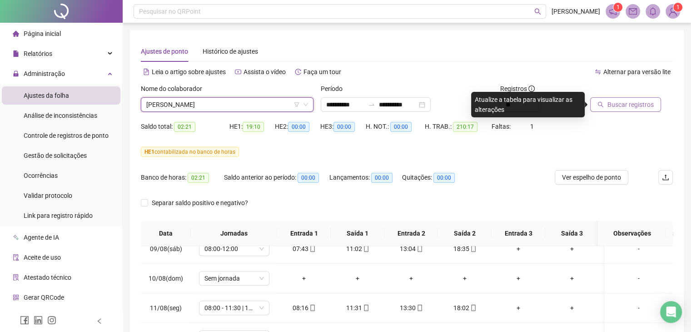
click at [611, 103] on span "Buscar registros" at bounding box center [630, 104] width 46 height 10
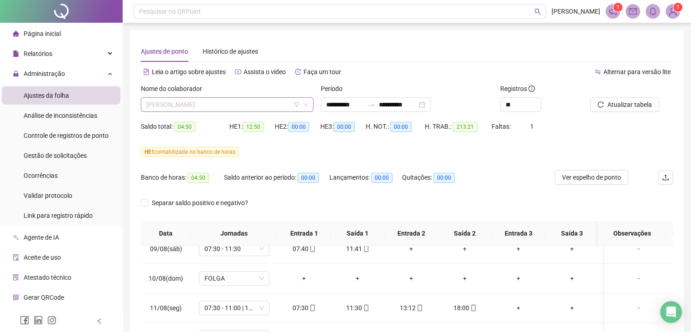
click at [252, 107] on span "[PERSON_NAME]" at bounding box center [227, 105] width 162 height 14
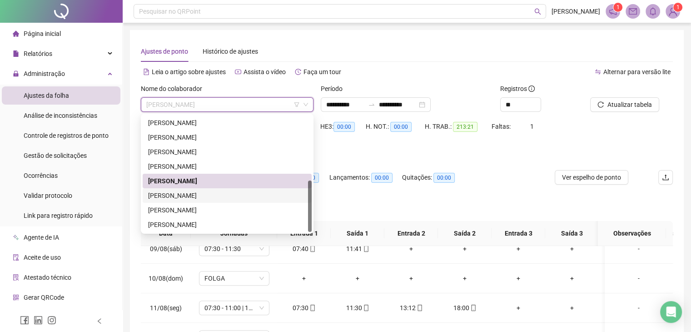
drag, startPoint x: 200, startPoint y: 193, endPoint x: 482, endPoint y: 153, distance: 284.0
click at [201, 194] on div "[PERSON_NAME]" at bounding box center [227, 195] width 158 height 10
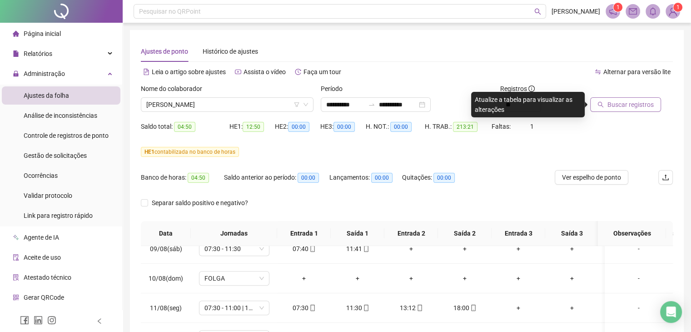
click at [640, 104] on span "Buscar registros" at bounding box center [630, 104] width 46 height 10
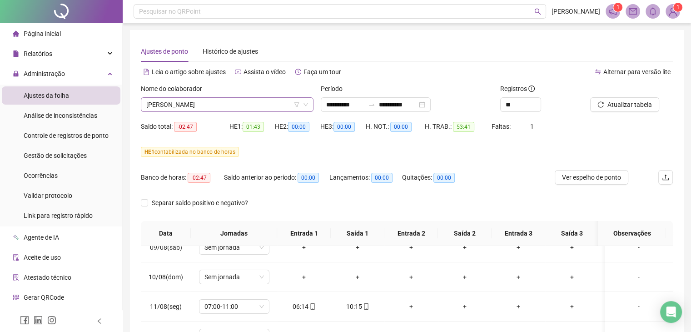
click at [215, 105] on span "[PERSON_NAME]" at bounding box center [227, 105] width 162 height 14
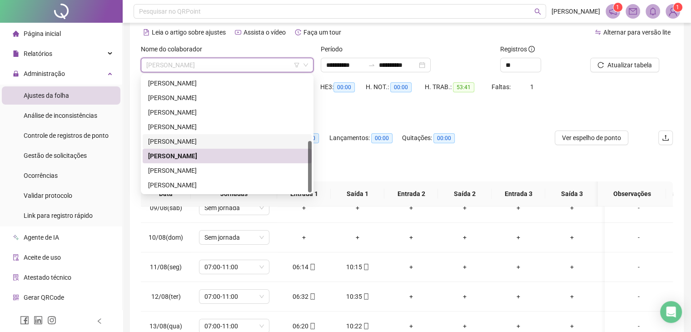
scroll to position [45, 0]
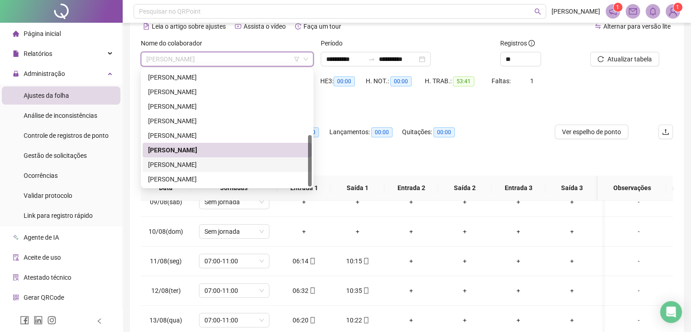
click at [217, 163] on div "[PERSON_NAME]" at bounding box center [227, 164] width 158 height 10
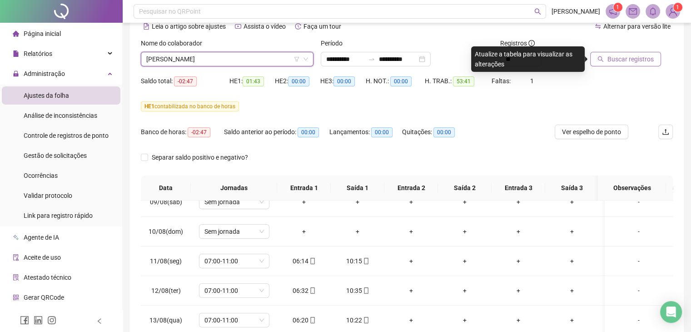
click at [631, 59] on span "Buscar registros" at bounding box center [630, 59] width 46 height 10
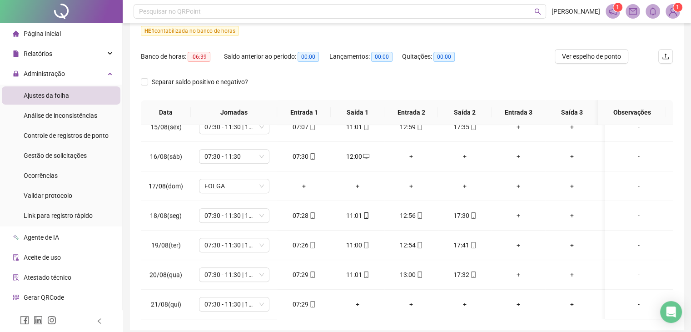
scroll to position [0, 0]
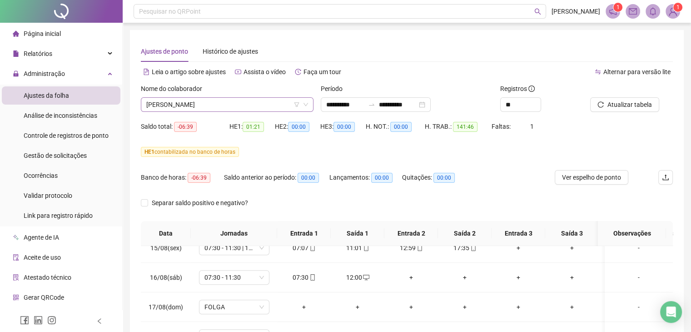
click at [215, 108] on span "[PERSON_NAME]" at bounding box center [227, 105] width 162 height 14
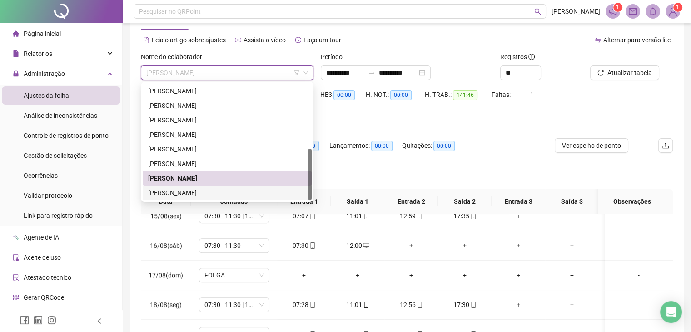
scroll to position [45, 0]
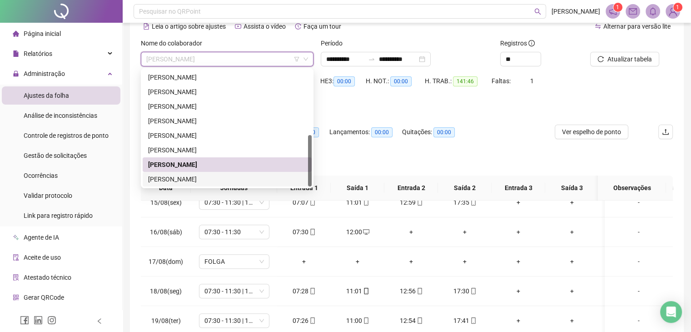
click at [254, 179] on div "[PERSON_NAME]" at bounding box center [227, 179] width 158 height 10
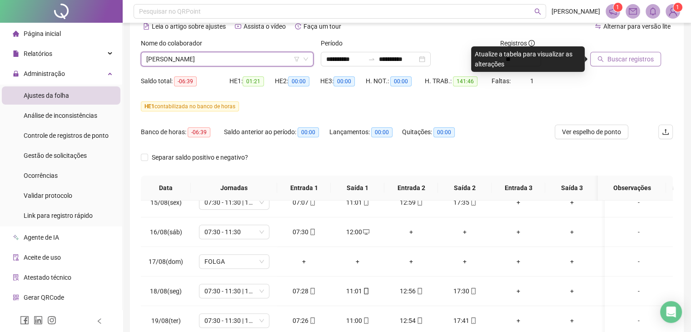
click at [621, 62] on span "Buscar registros" at bounding box center [630, 59] width 46 height 10
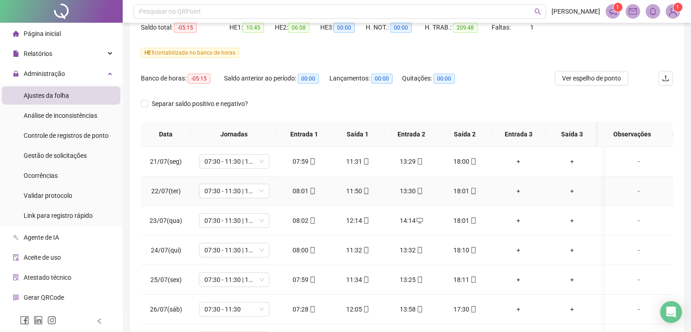
scroll to position [0, 0]
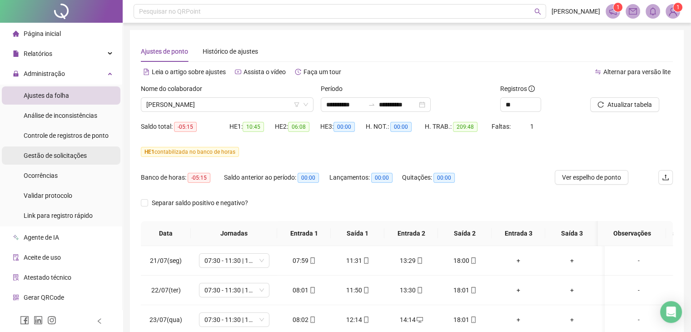
click at [88, 155] on li "Gestão de solicitações" at bounding box center [61, 155] width 119 height 18
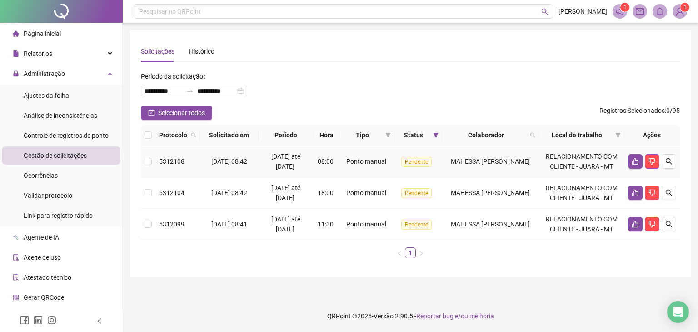
drag, startPoint x: 149, startPoint y: 157, endPoint x: 165, endPoint y: 160, distance: 16.8
click at [149, 157] on label at bounding box center [147, 161] width 7 height 10
click at [149, 140] on th at bounding box center [148, 134] width 15 height 21
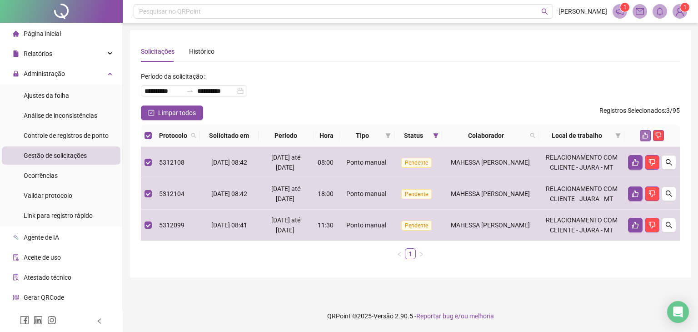
click at [643, 137] on icon "like" at bounding box center [645, 136] width 6 height 6
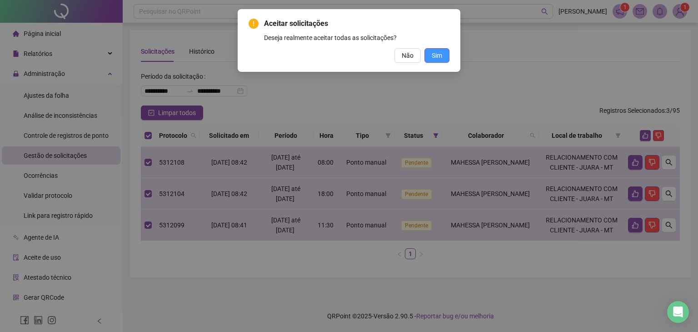
click at [447, 59] on button "Sim" at bounding box center [436, 55] width 25 height 15
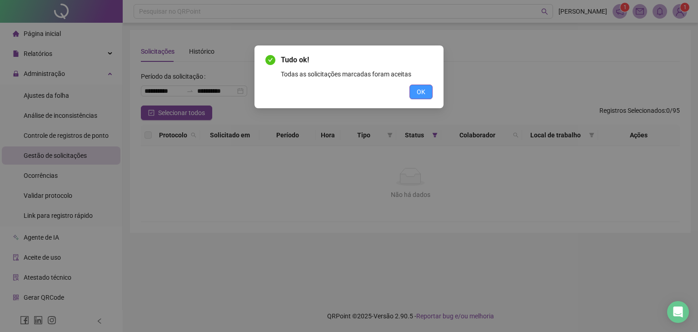
click at [418, 91] on span "OK" at bounding box center [421, 92] width 9 height 10
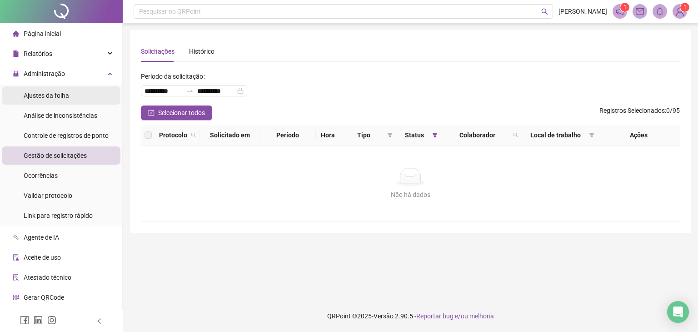
click at [60, 92] on span "Ajustes da folha" at bounding box center [46, 95] width 45 height 7
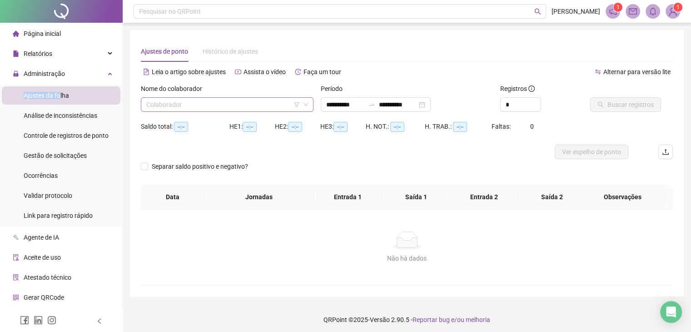
click at [201, 104] on input "search" at bounding box center [223, 105] width 154 height 14
click at [331, 104] on input "**********" at bounding box center [345, 104] width 38 height 10
type input "**********"
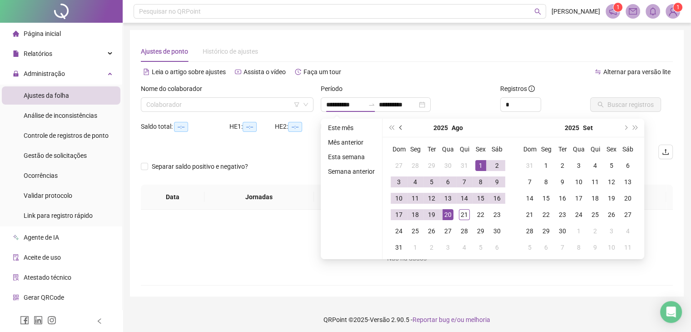
click at [399, 127] on span "prev-year" at bounding box center [401, 127] width 5 height 5
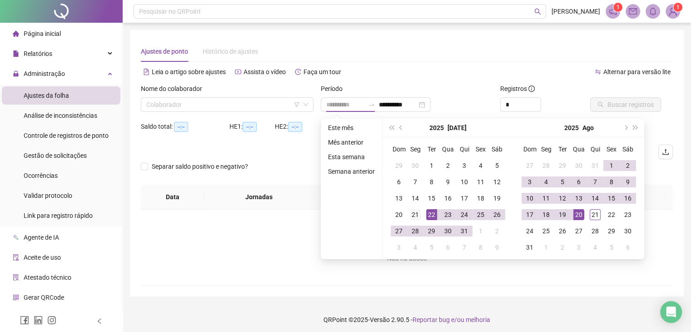
type input "**********"
click at [416, 215] on div "21" at bounding box center [415, 214] width 11 height 11
type input "**********"
click at [597, 212] on div "21" at bounding box center [595, 214] width 11 height 11
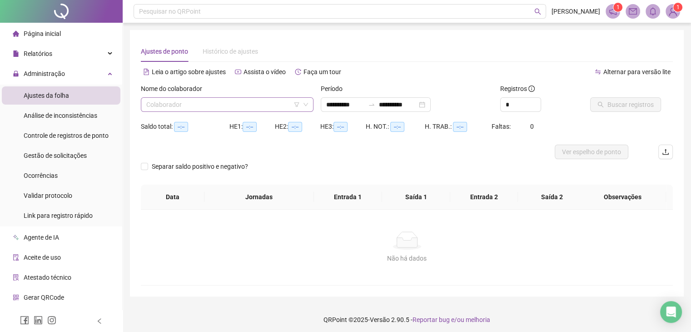
click at [238, 100] on input "search" at bounding box center [223, 105] width 154 height 14
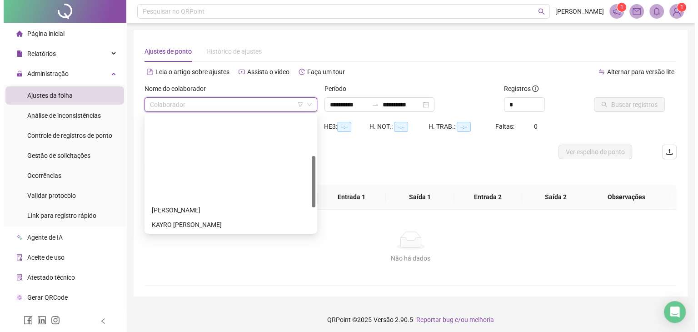
scroll to position [91, 0]
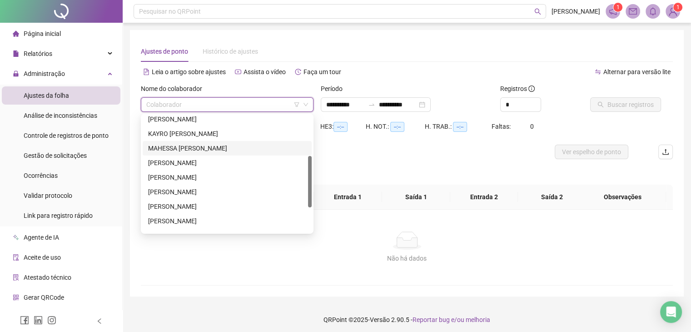
click at [213, 146] on div "MAHESSA [PERSON_NAME]" at bounding box center [227, 148] width 158 height 10
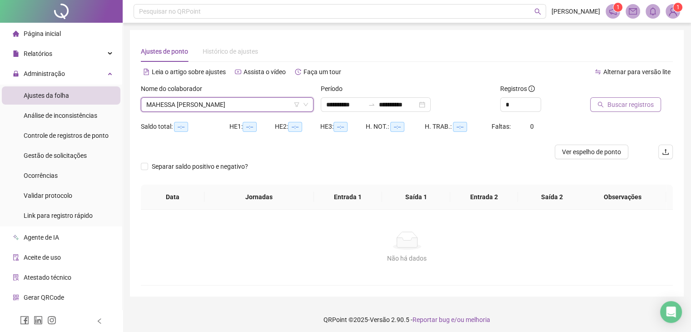
click at [620, 107] on span "Buscar registros" at bounding box center [630, 104] width 46 height 10
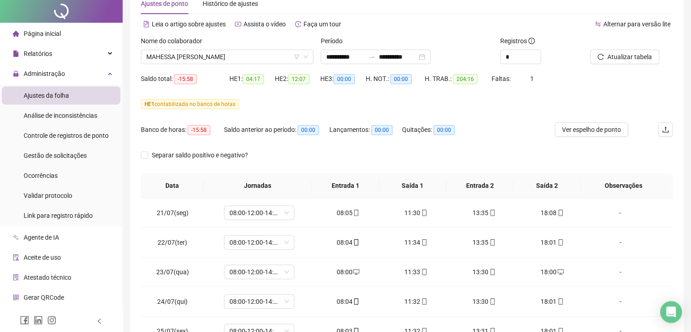
scroll to position [0, 0]
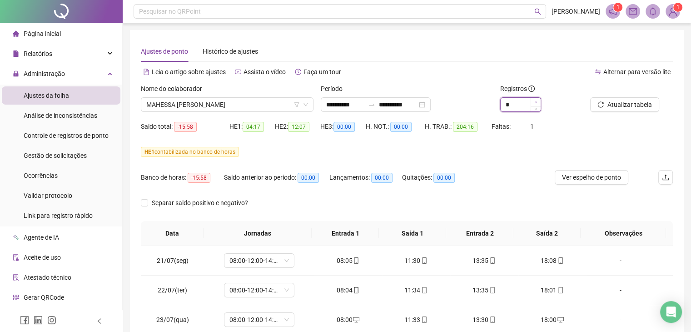
click at [537, 100] on icon "up" at bounding box center [535, 101] width 3 height 3
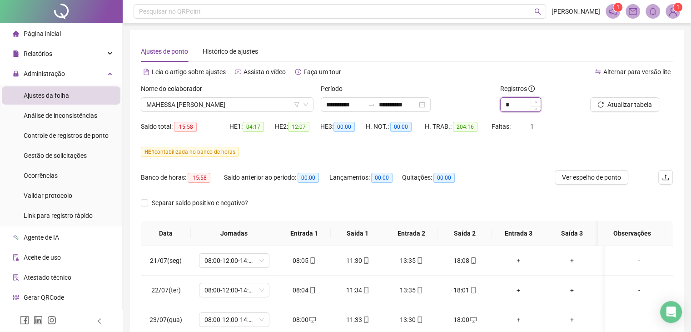
click at [537, 100] on icon "up" at bounding box center [535, 101] width 3 height 3
click at [536, 100] on icon "up" at bounding box center [535, 101] width 3 height 3
type input "**"
click at [536, 100] on icon "up" at bounding box center [535, 101] width 3 height 3
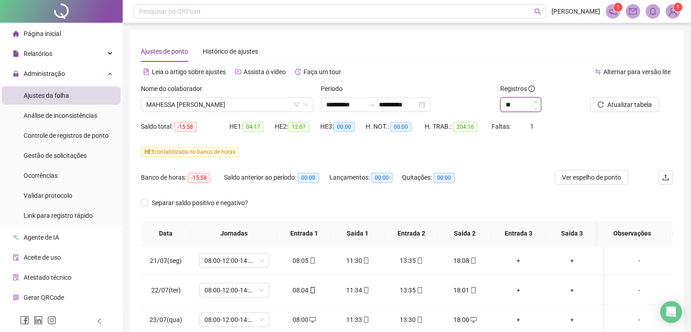
click at [536, 100] on icon "up" at bounding box center [535, 101] width 3 height 3
click at [619, 100] on span "Atualizar tabela" at bounding box center [629, 104] width 45 height 10
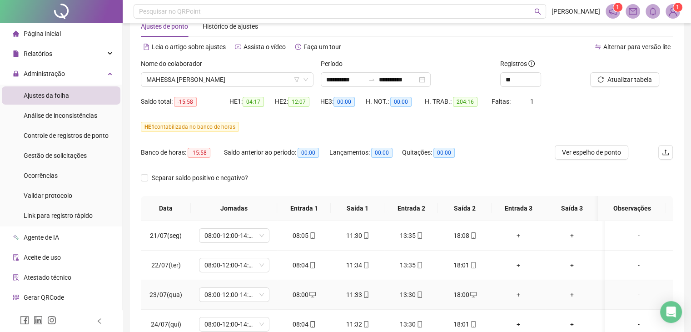
scroll to position [22, 0]
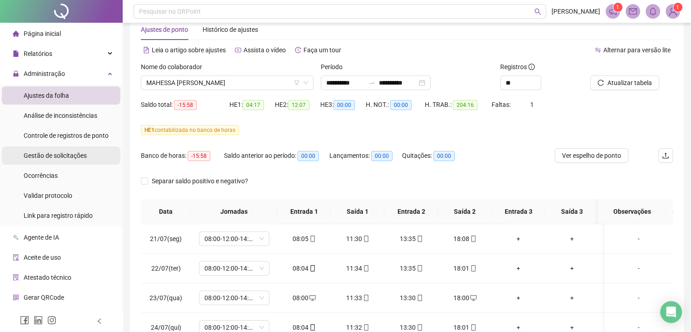
click at [29, 154] on span "Gestão de solicitações" at bounding box center [55, 155] width 63 height 7
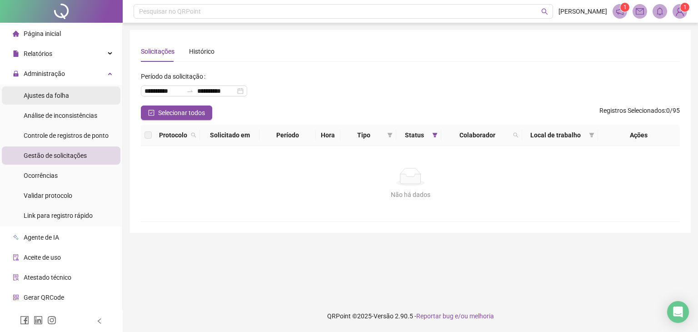
click at [68, 94] on span "Ajustes da folha" at bounding box center [46, 95] width 45 height 7
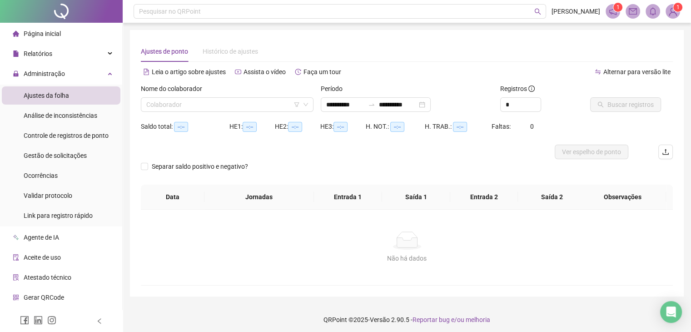
type input "**********"
click at [212, 109] on input "search" at bounding box center [223, 105] width 154 height 14
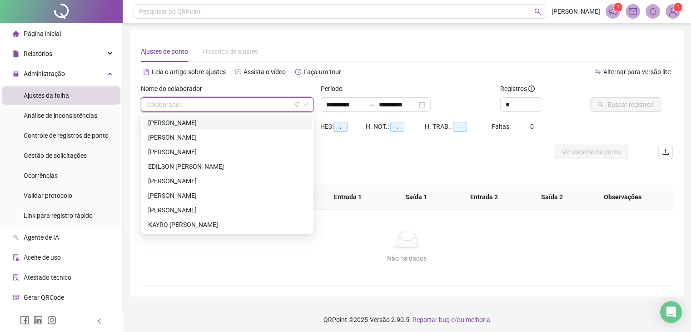
scroll to position [145, 0]
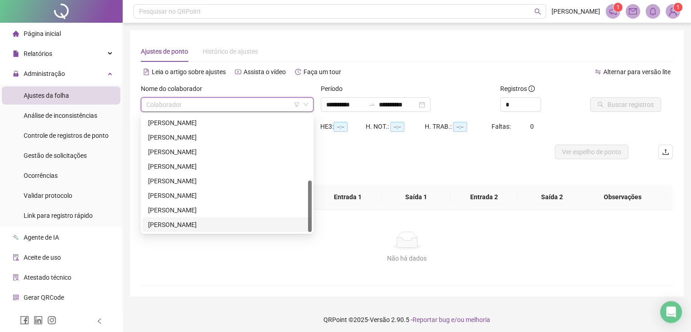
click at [428, 172] on div "Separar saldo positivo e negativo?" at bounding box center [407, 171] width 532 height 25
